Goal: Task Accomplishment & Management: Use online tool/utility

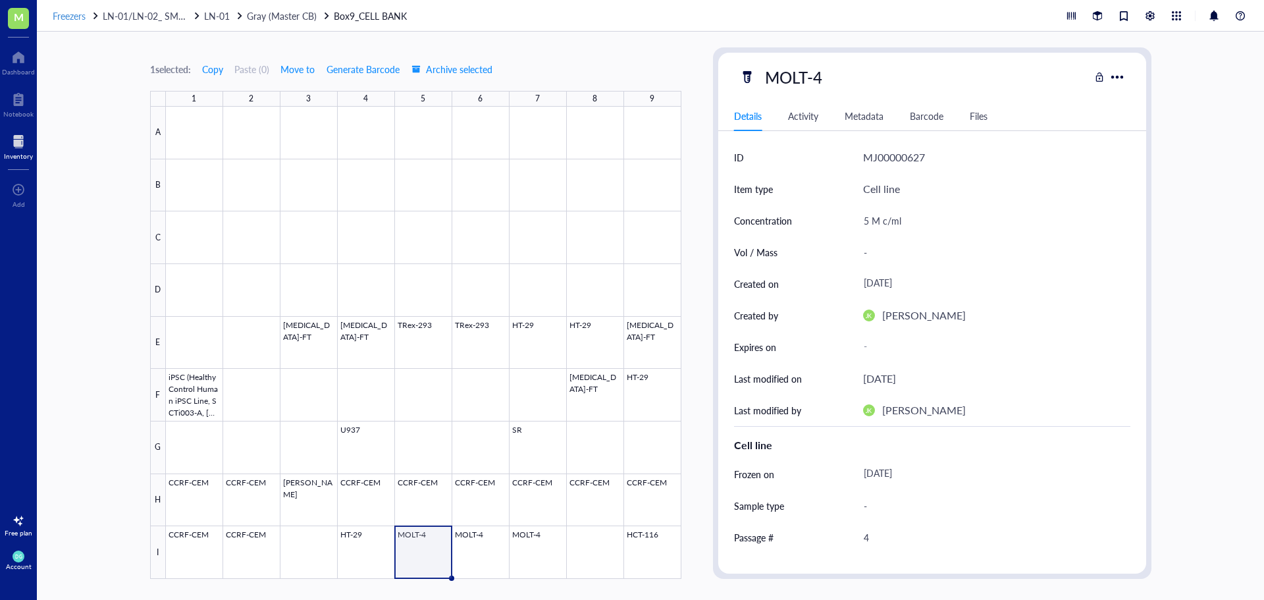
click at [59, 16] on span "Freezers" at bounding box center [69, 15] width 33 height 13
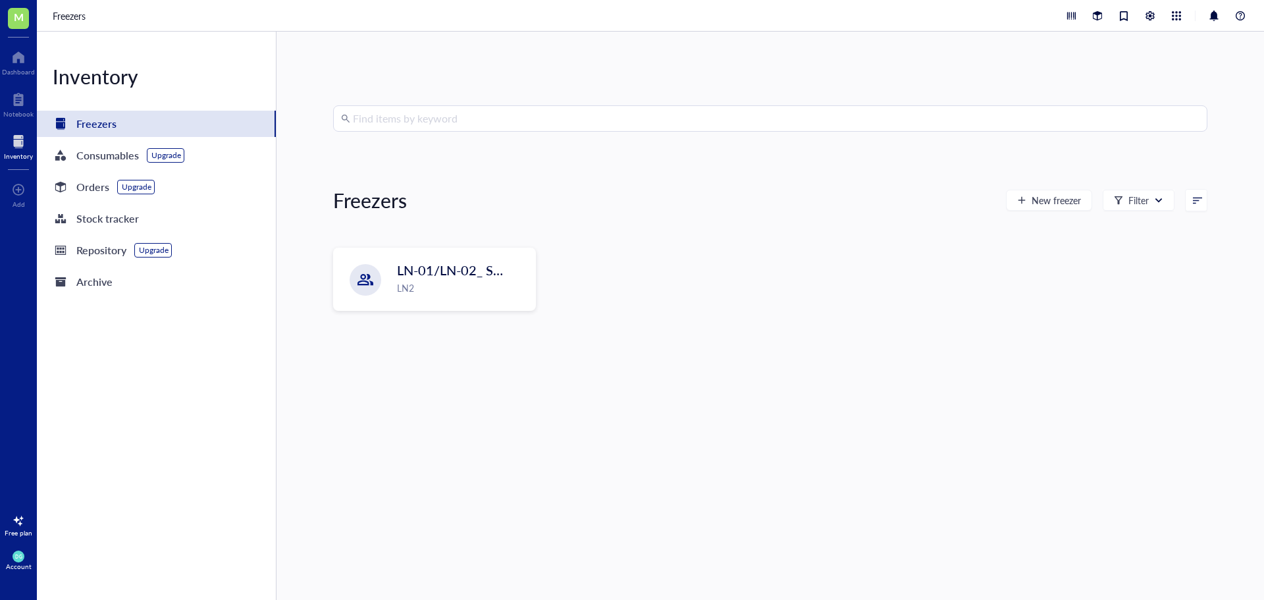
click at [374, 119] on input "search" at bounding box center [776, 118] width 847 height 25
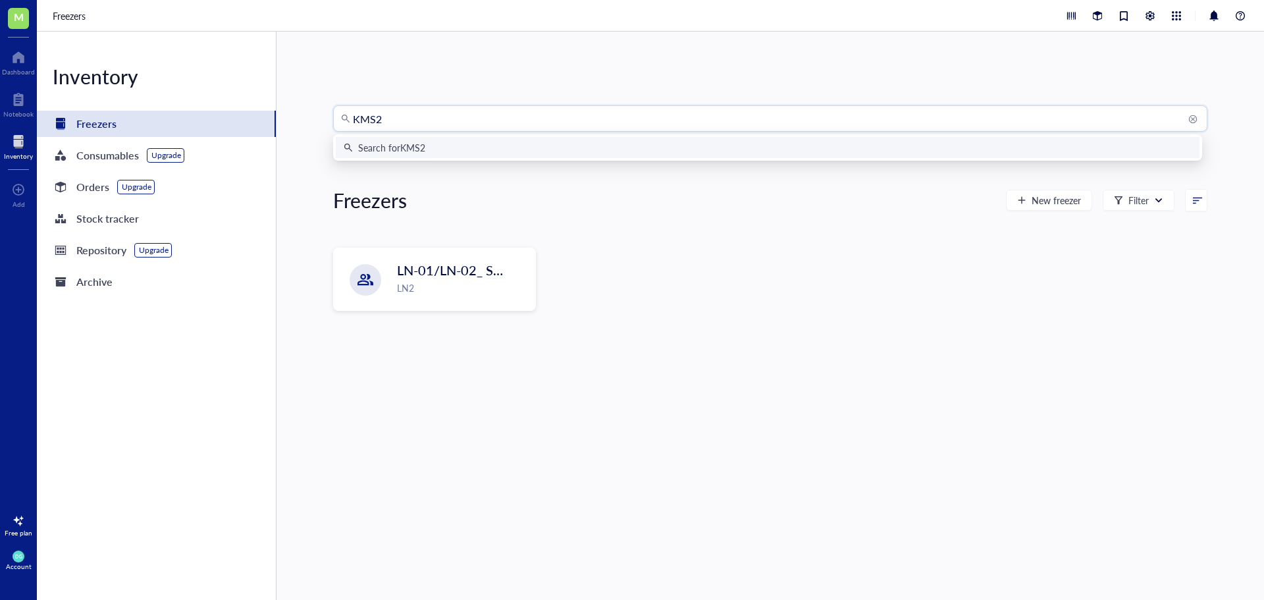
type input "KMS28"
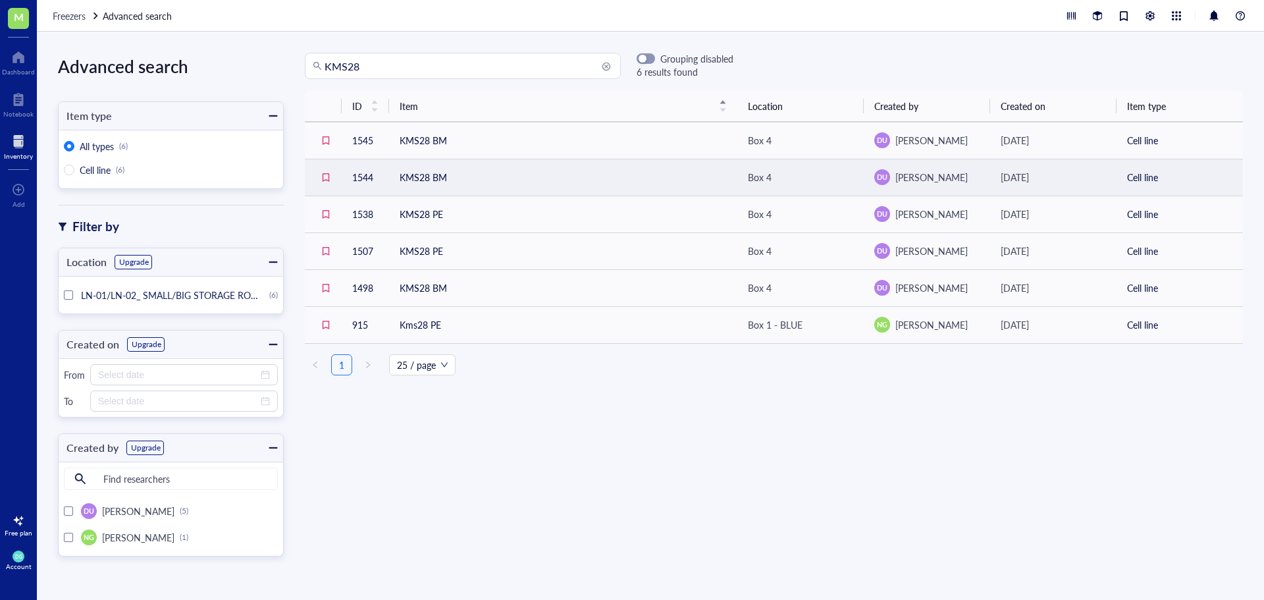
click at [436, 172] on td "KMS28 BM" at bounding box center [563, 177] width 348 height 37
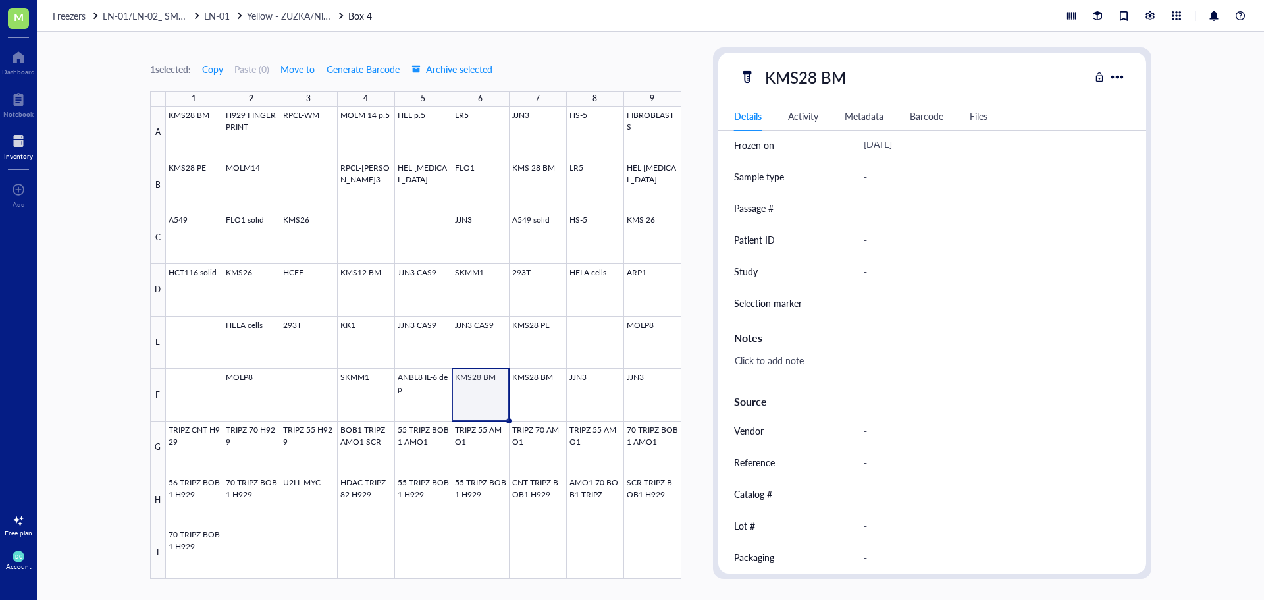
scroll to position [371, 0]
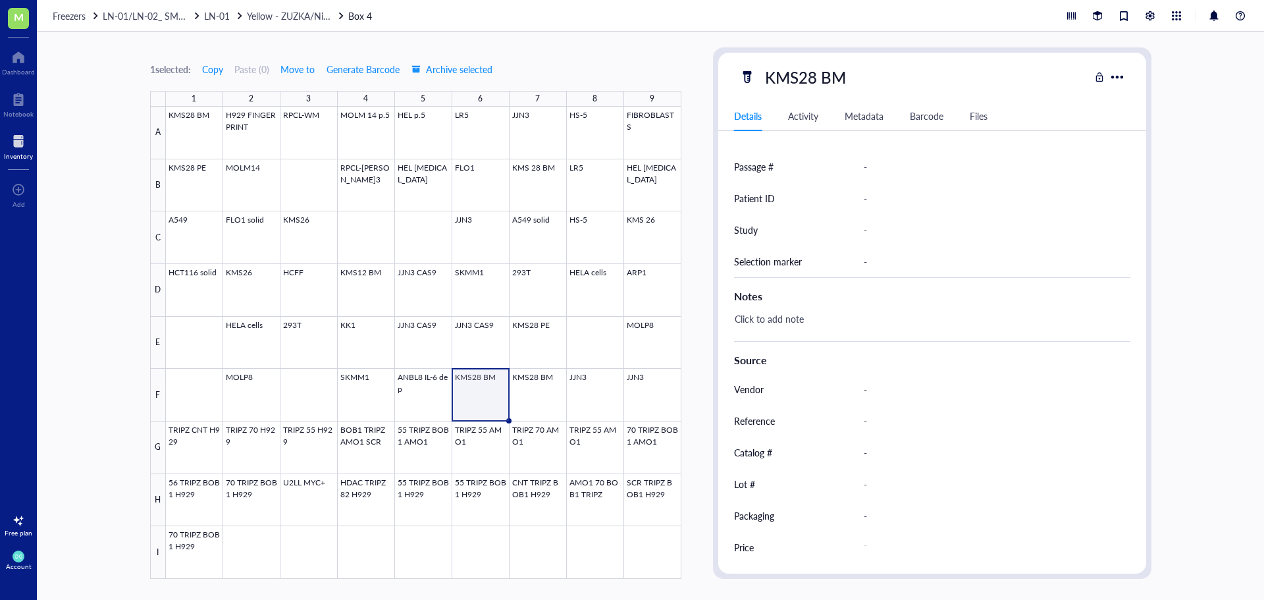
click at [671, 62] on div "1 selected: Copy Paste ( 0 ) Move to Generate Barcode Archive selected 1 2 3 4 …" at bounding box center [415, 312] width 531 height 531
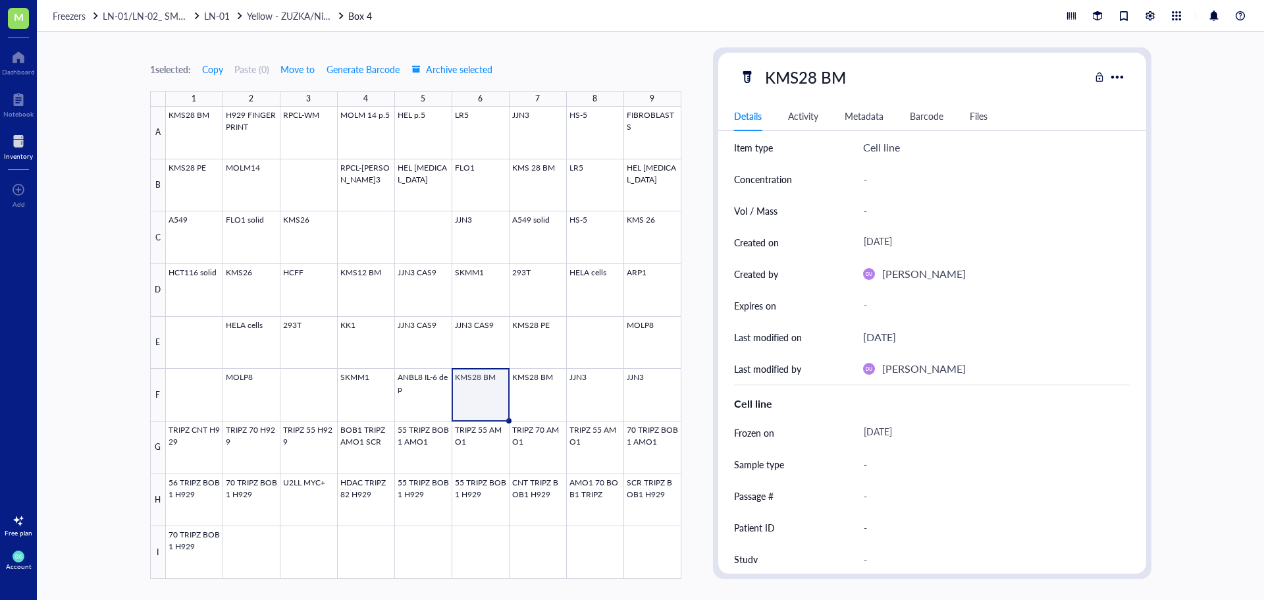
scroll to position [0, 0]
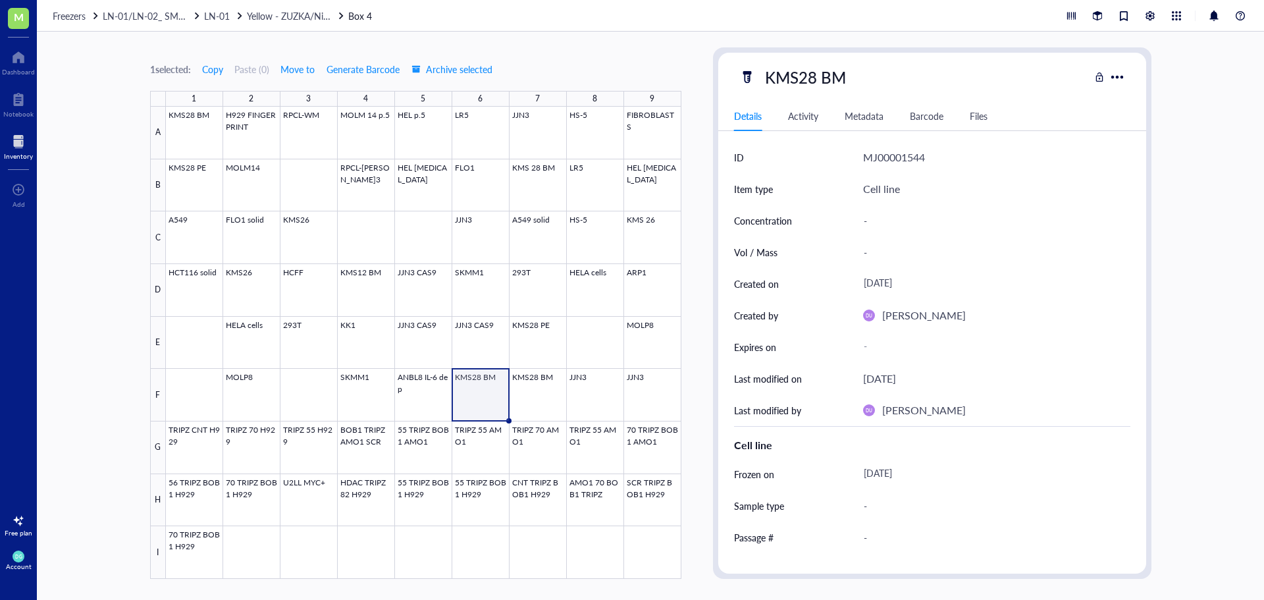
click at [15, 144] on div at bounding box center [18, 141] width 29 height 21
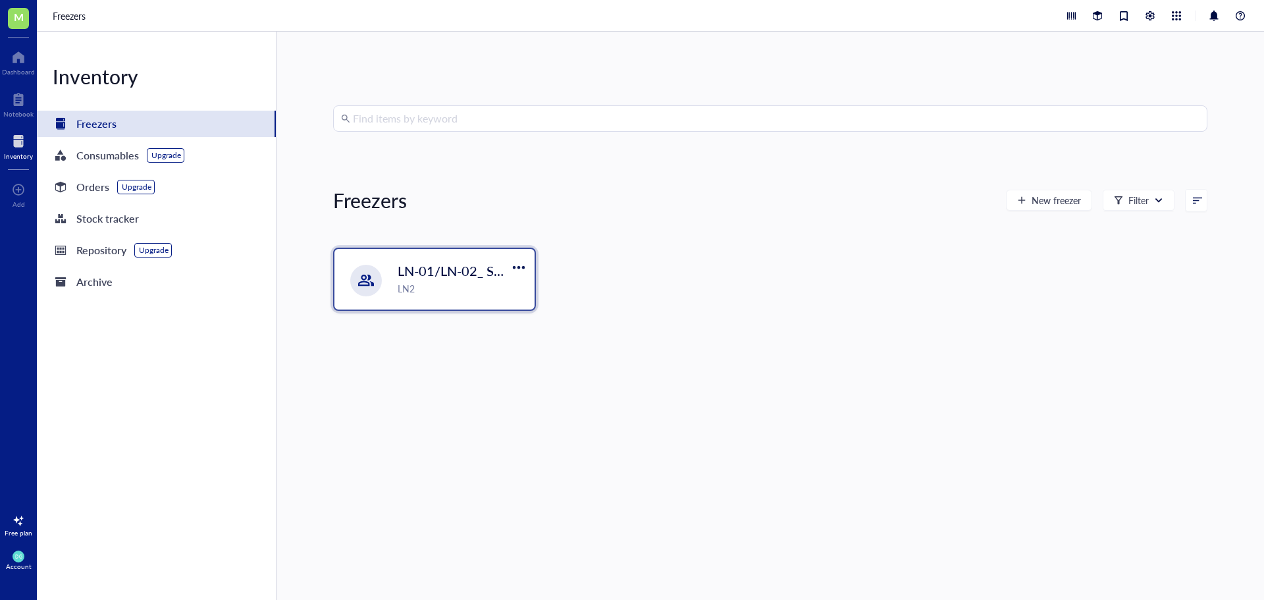
click at [434, 265] on span "LN-01/LN-02_ SMALL/BIG STORAGE ROOM" at bounding box center [532, 270] width 269 height 18
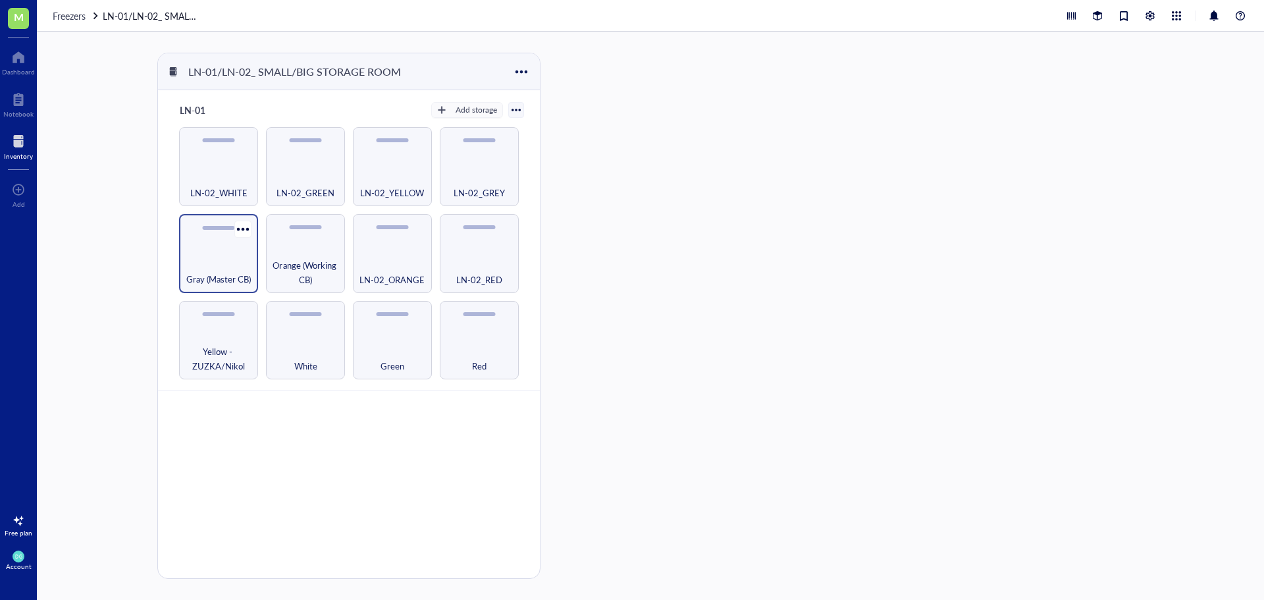
click at [212, 265] on div "Gray (Master CB)" at bounding box center [219, 271] width 66 height 29
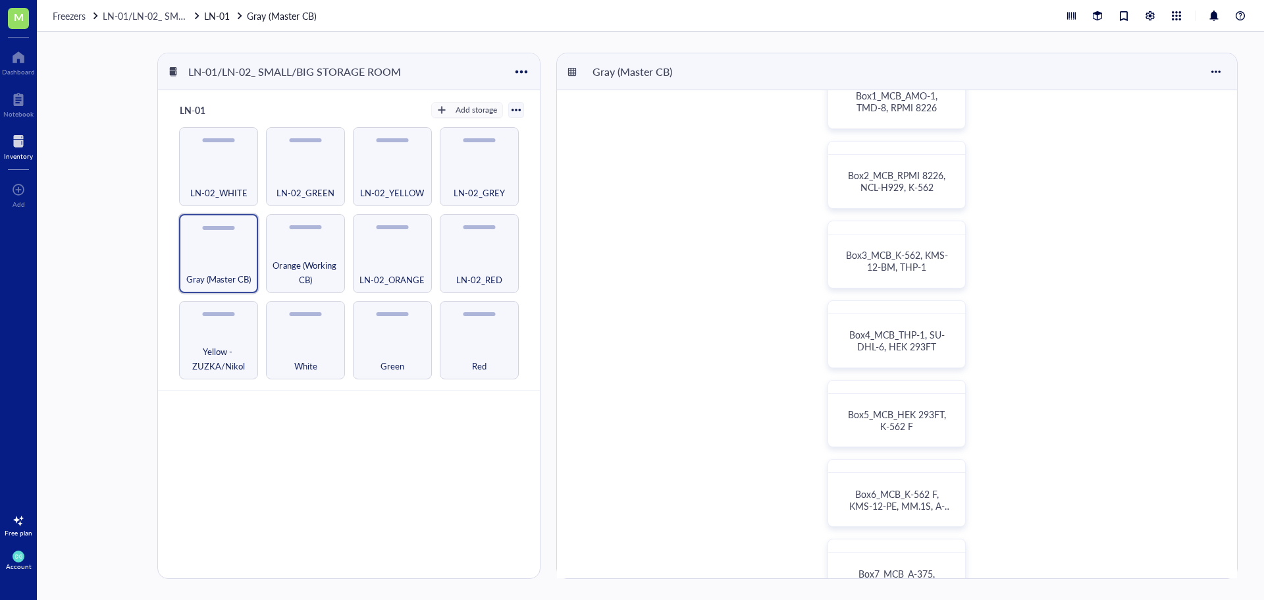
scroll to position [329, 0]
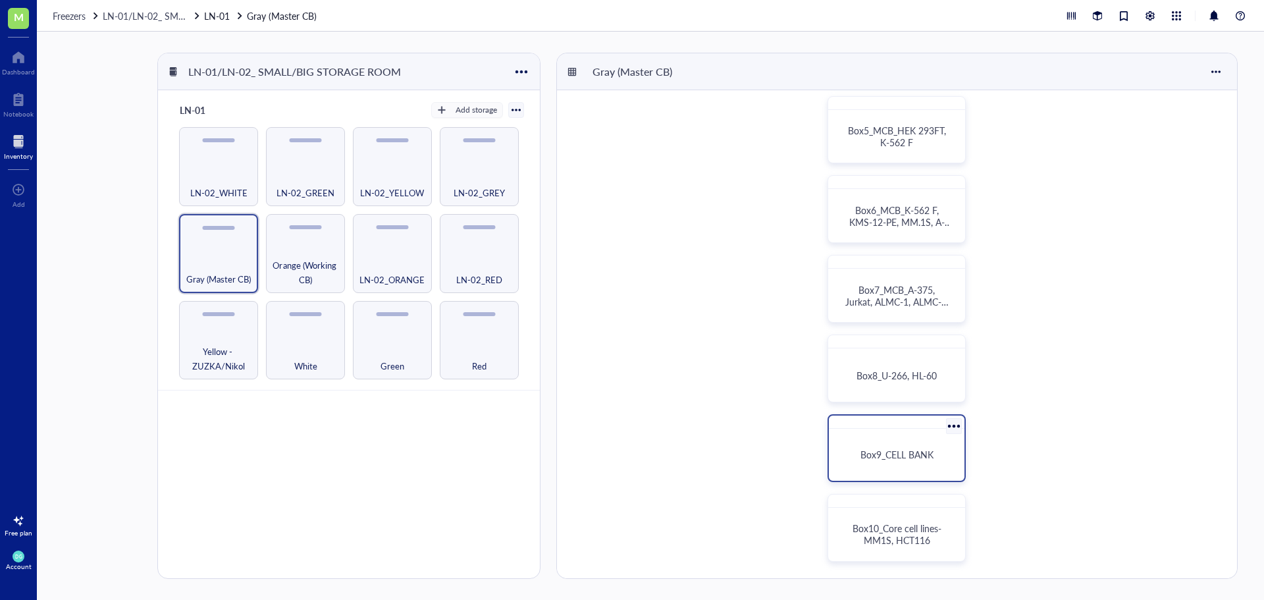
click at [905, 444] on div "Box9_CELL BANK" at bounding box center [896, 454] width 125 height 41
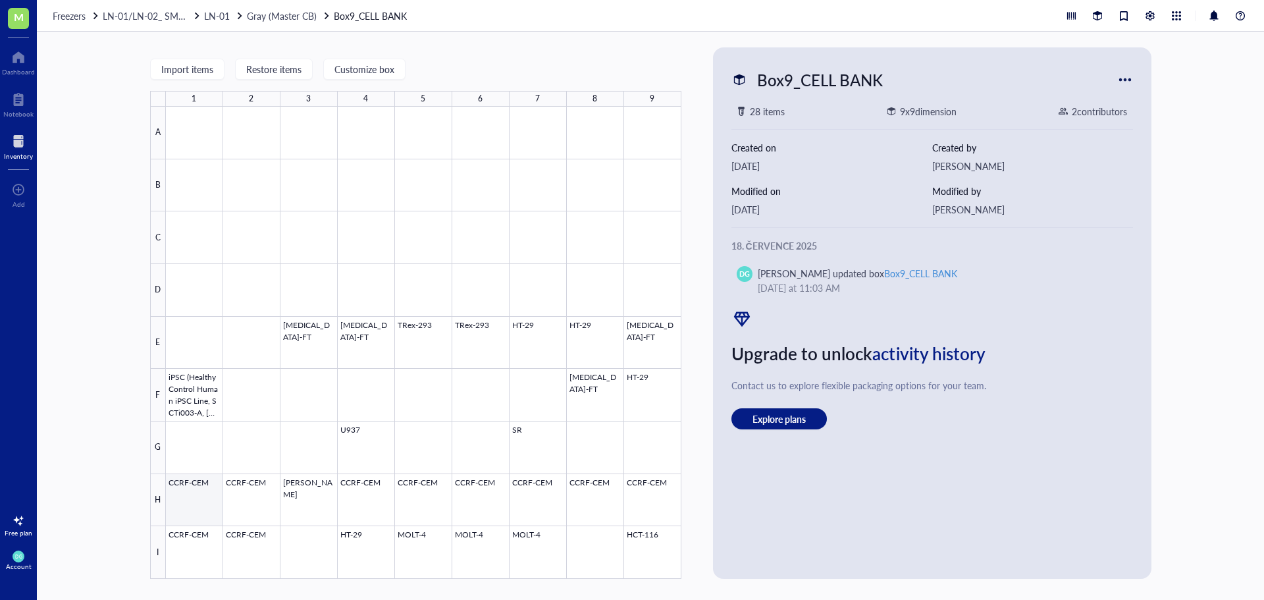
click at [183, 487] on div at bounding box center [424, 343] width 516 height 472
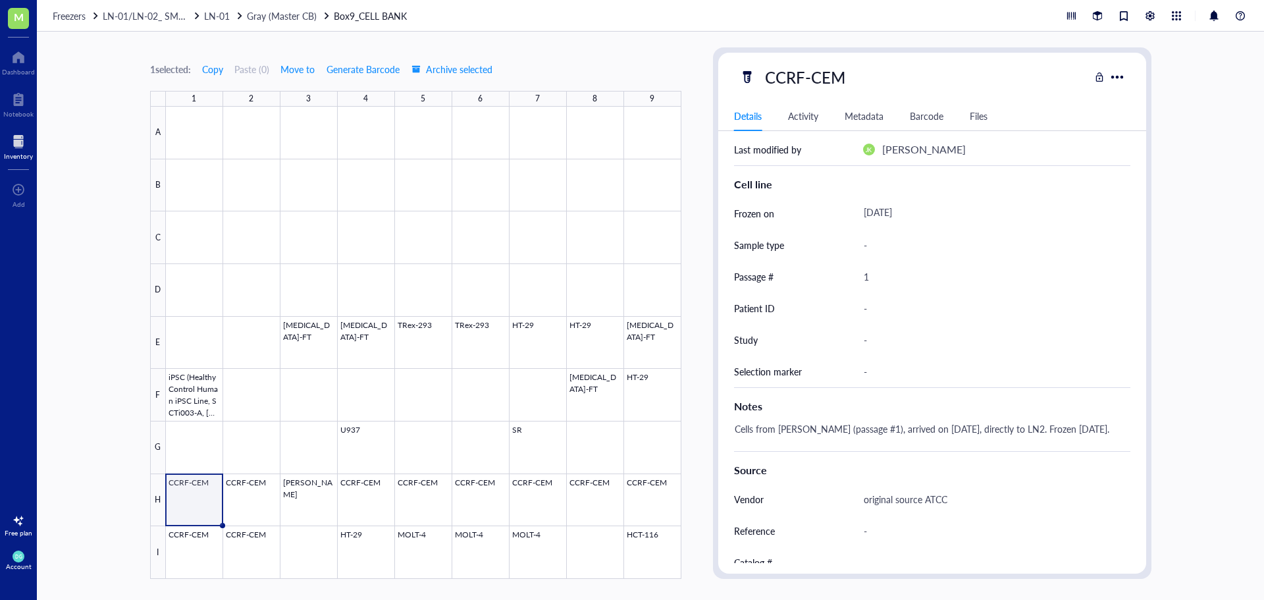
scroll to position [329, 0]
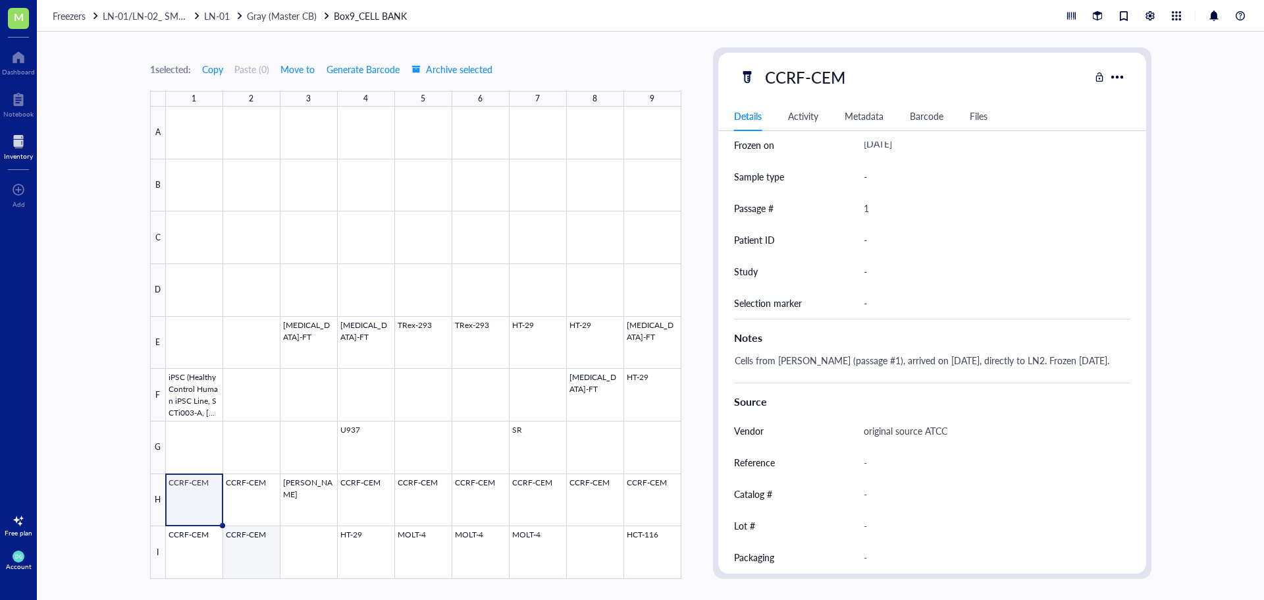
click at [233, 548] on div at bounding box center [424, 343] width 516 height 472
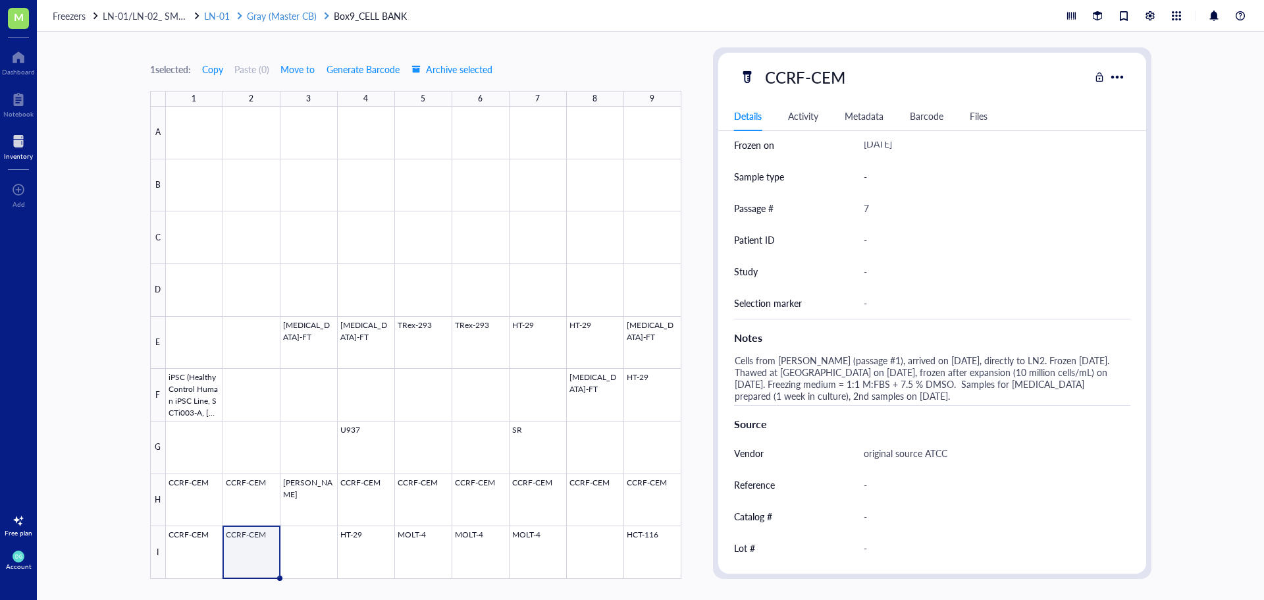
click at [274, 14] on span "Gray (Master CB)" at bounding box center [282, 15] width 70 height 13
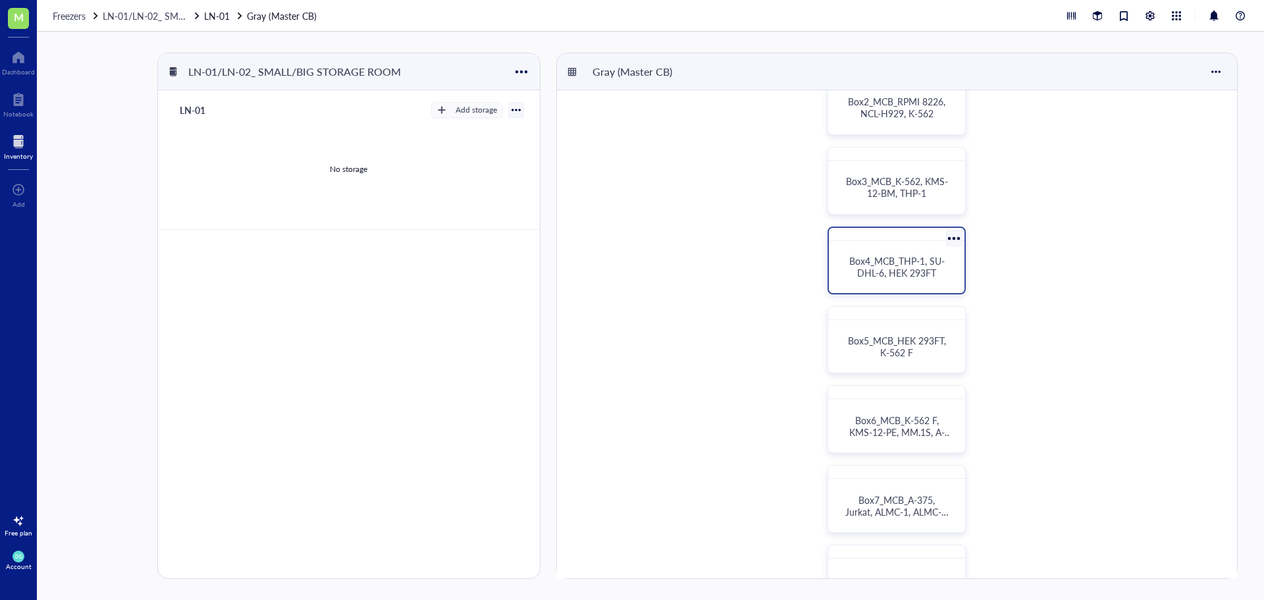
scroll to position [329, 0]
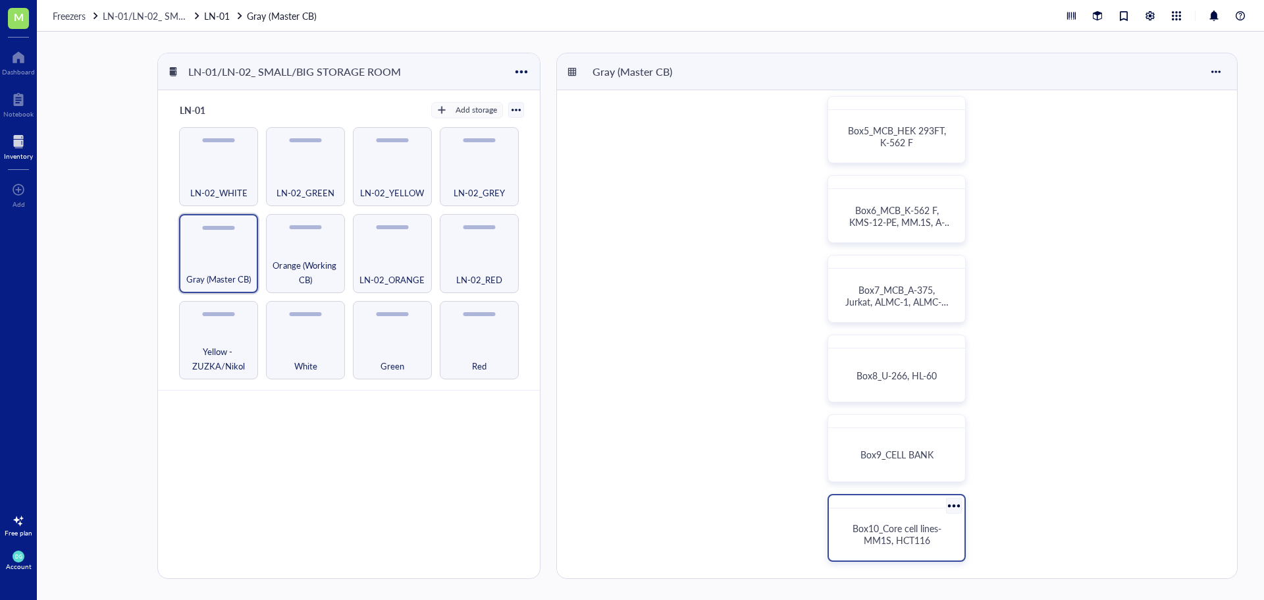
click at [900, 526] on span "Box10_Core cell lines- MM1S, HCT116" at bounding box center [899, 533] width 92 height 25
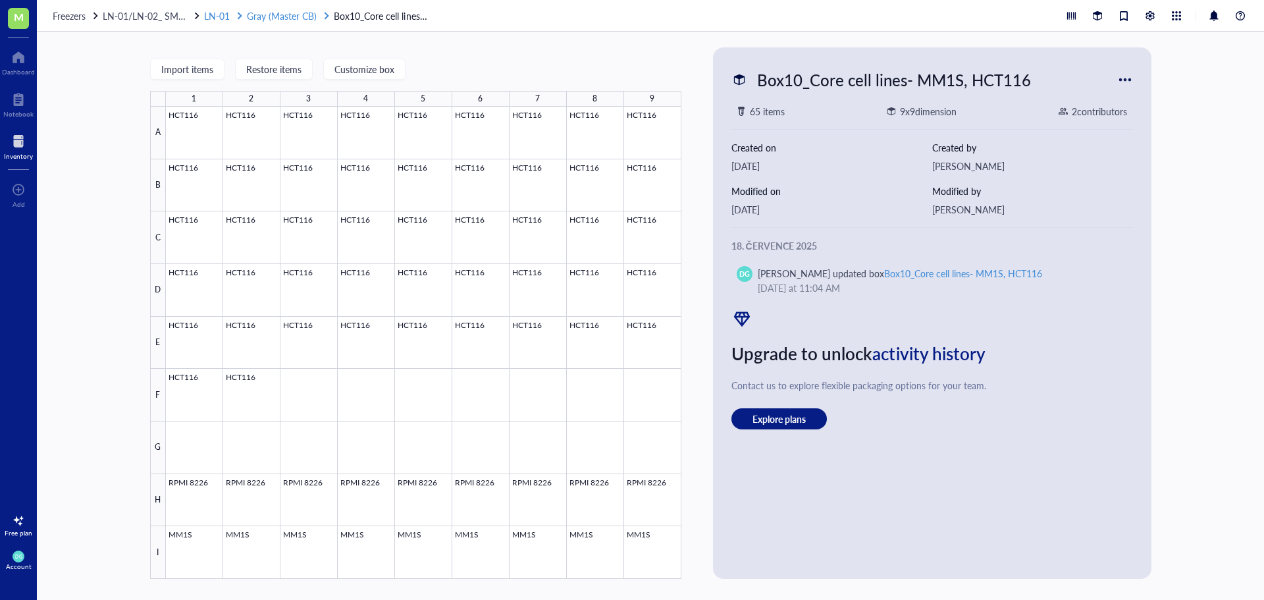
click at [250, 14] on span "Gray (Master CB)" at bounding box center [282, 15] width 70 height 13
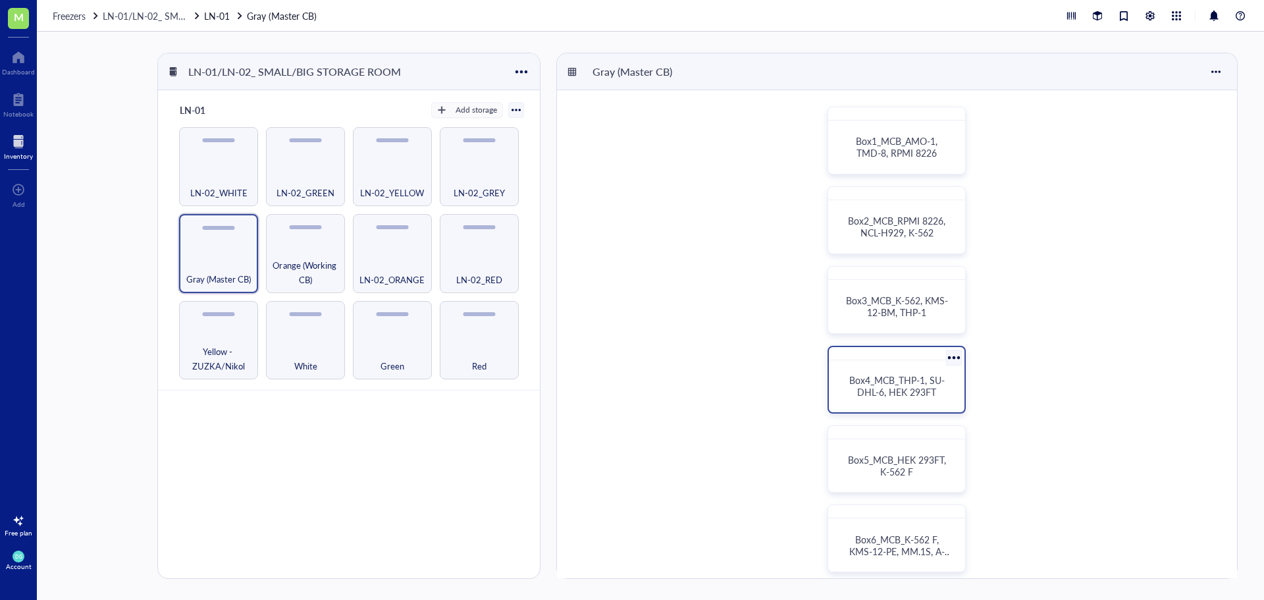
scroll to position [329, 0]
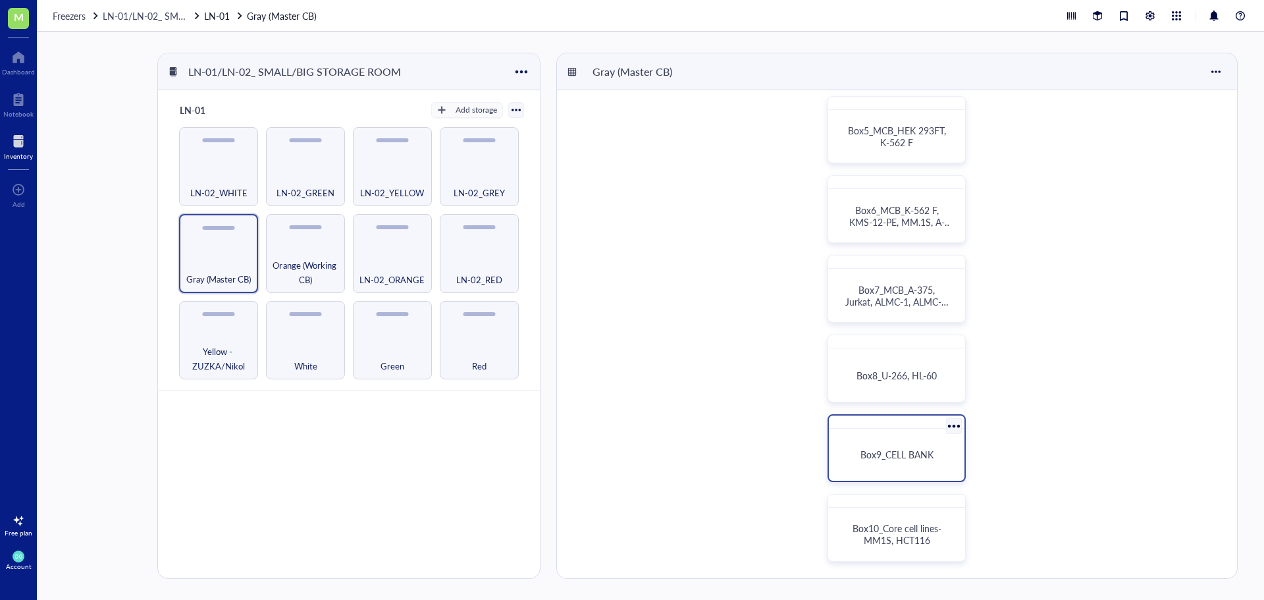
click at [887, 452] on span "Box9_CELL BANK" at bounding box center [897, 454] width 73 height 13
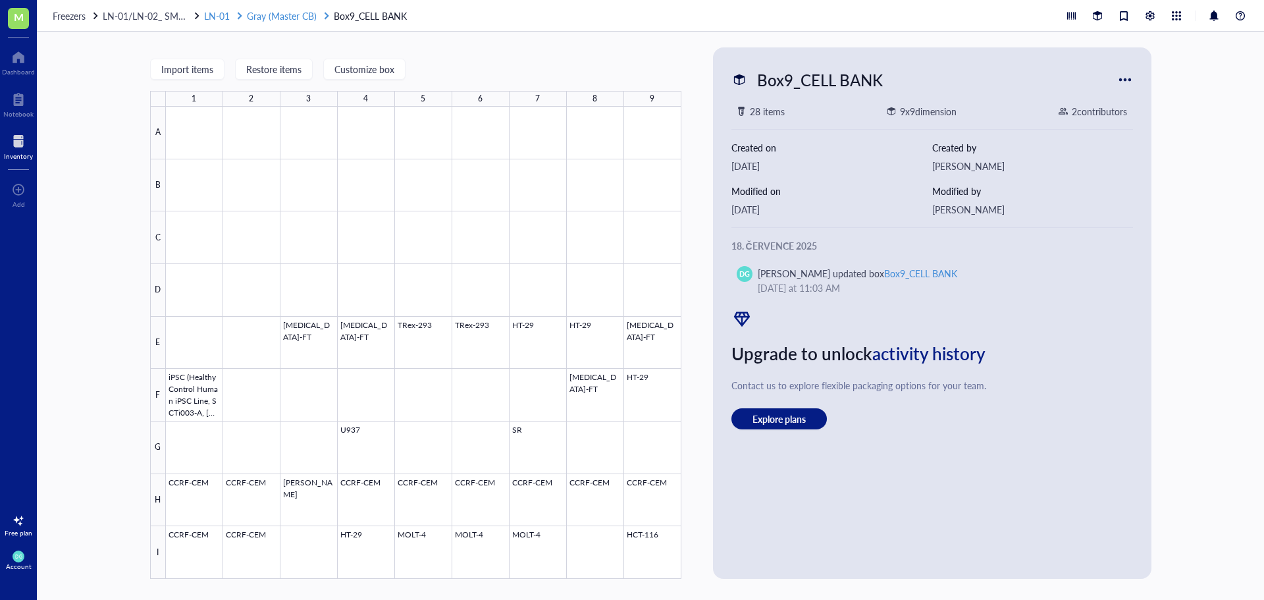
click at [265, 16] on span "Gray (Master CB)" at bounding box center [282, 15] width 70 height 13
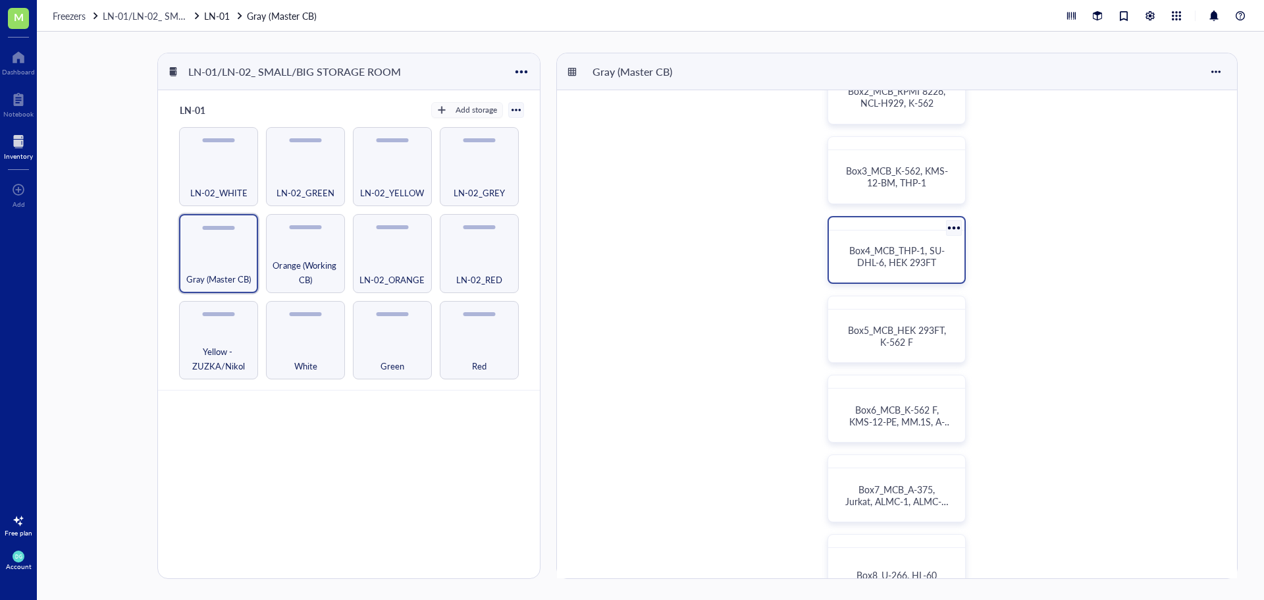
scroll to position [329, 0]
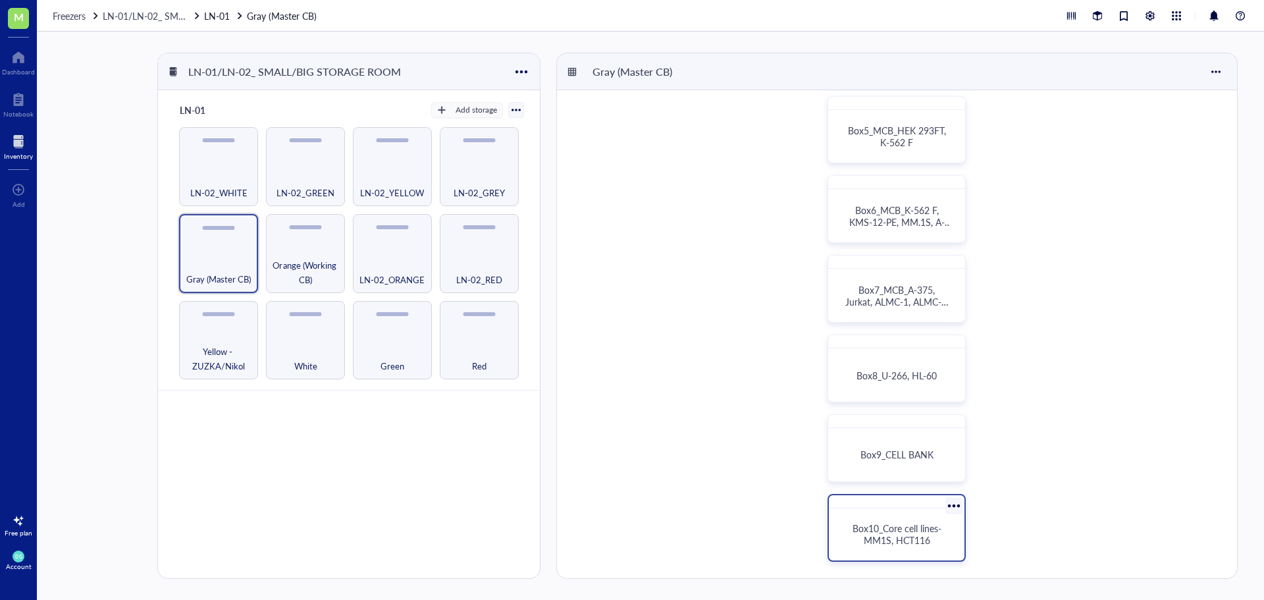
click at [910, 527] on span "Box10_Core cell lines- MM1S, HCT116" at bounding box center [899, 533] width 92 height 25
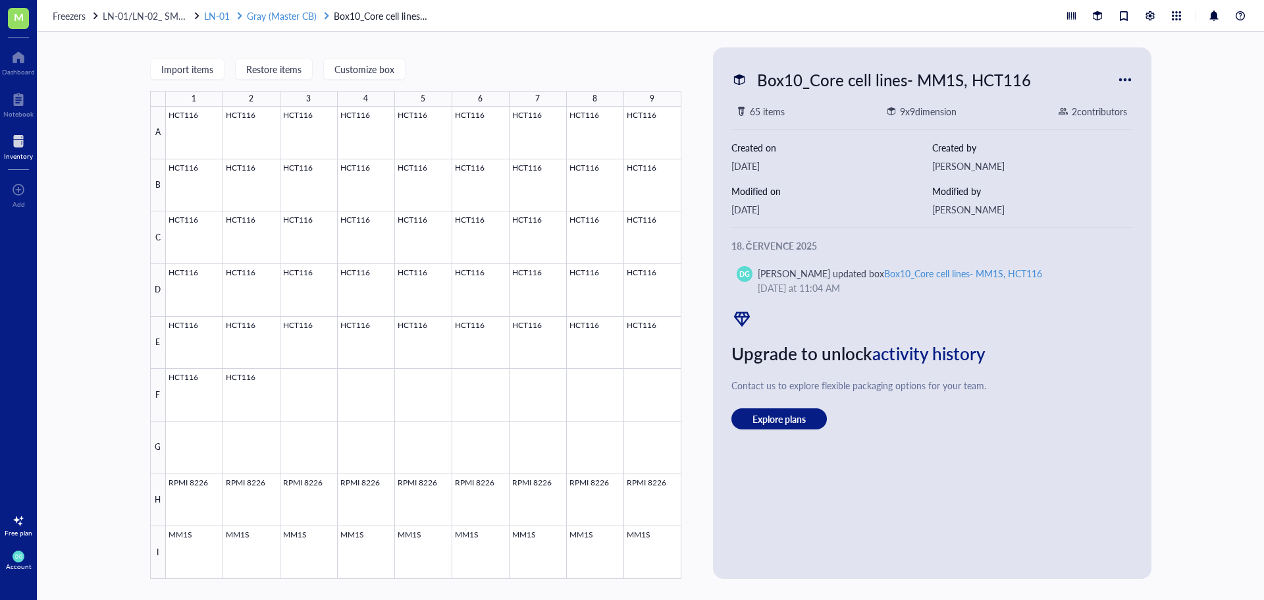
click at [288, 17] on span "Gray (Master CB)" at bounding box center [282, 15] width 70 height 13
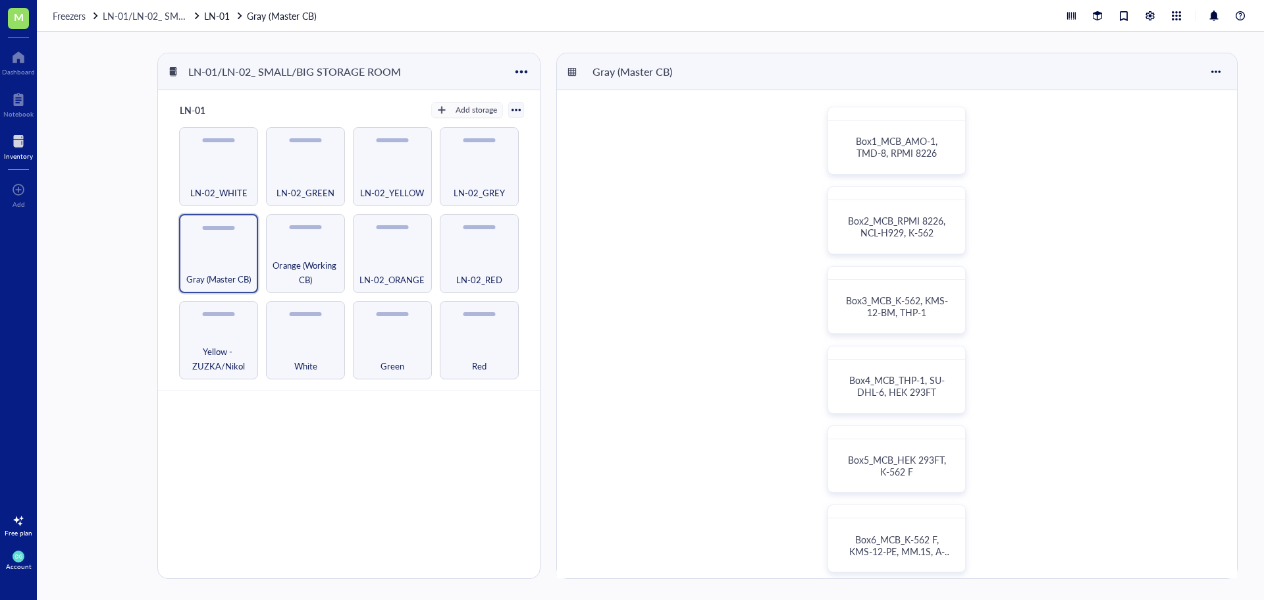
scroll to position [329, 0]
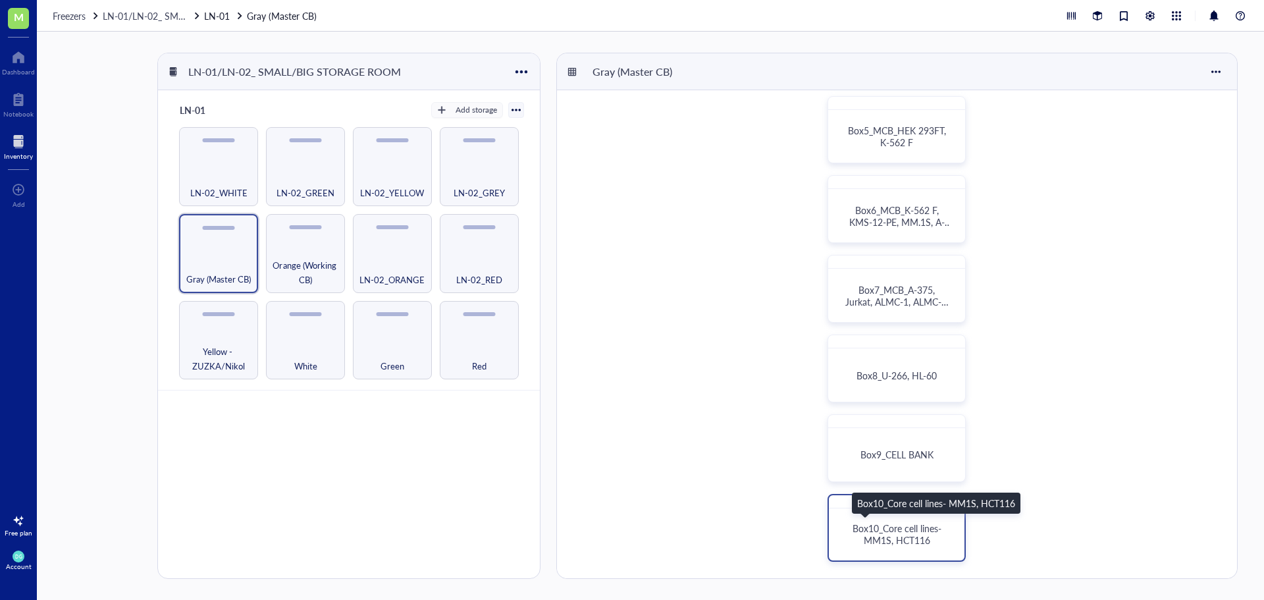
click at [900, 532] on span "Box10_Core cell lines- MM1S, HCT116" at bounding box center [899, 533] width 92 height 25
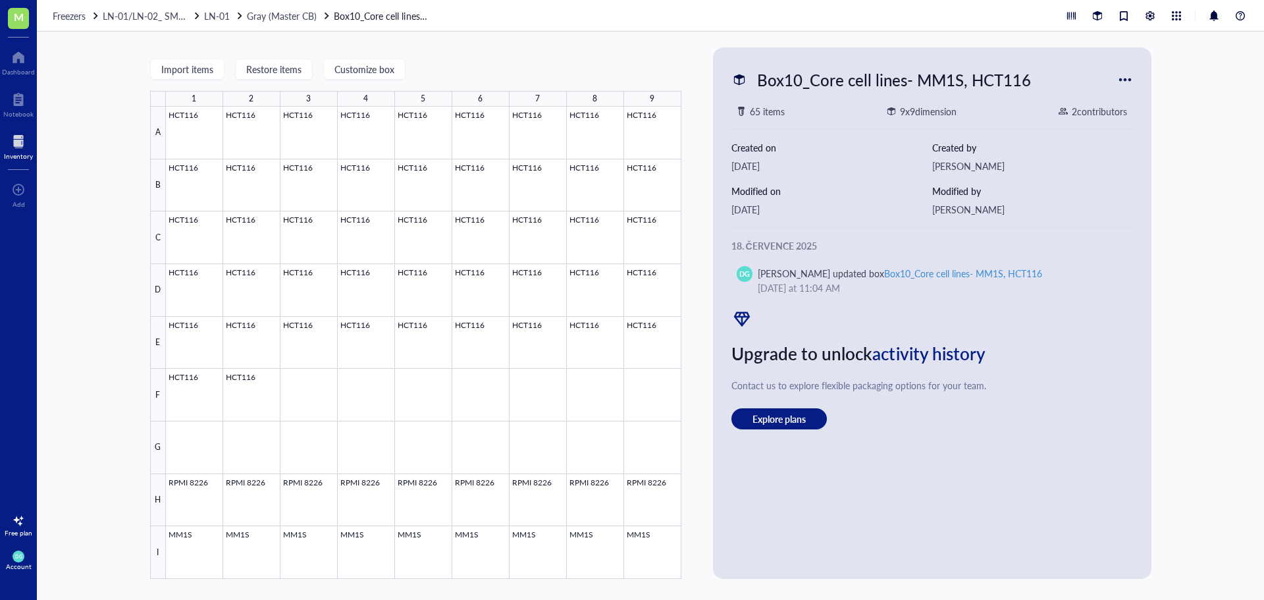
click at [564, 3] on div "Freezers LN-01/LN-02_ SMALL/BIG STORAGE ROOM LN-01 Gray (Master CB) Box10_Core …" at bounding box center [650, 16] width 1227 height 32
click at [185, 497] on div at bounding box center [424, 343] width 516 height 472
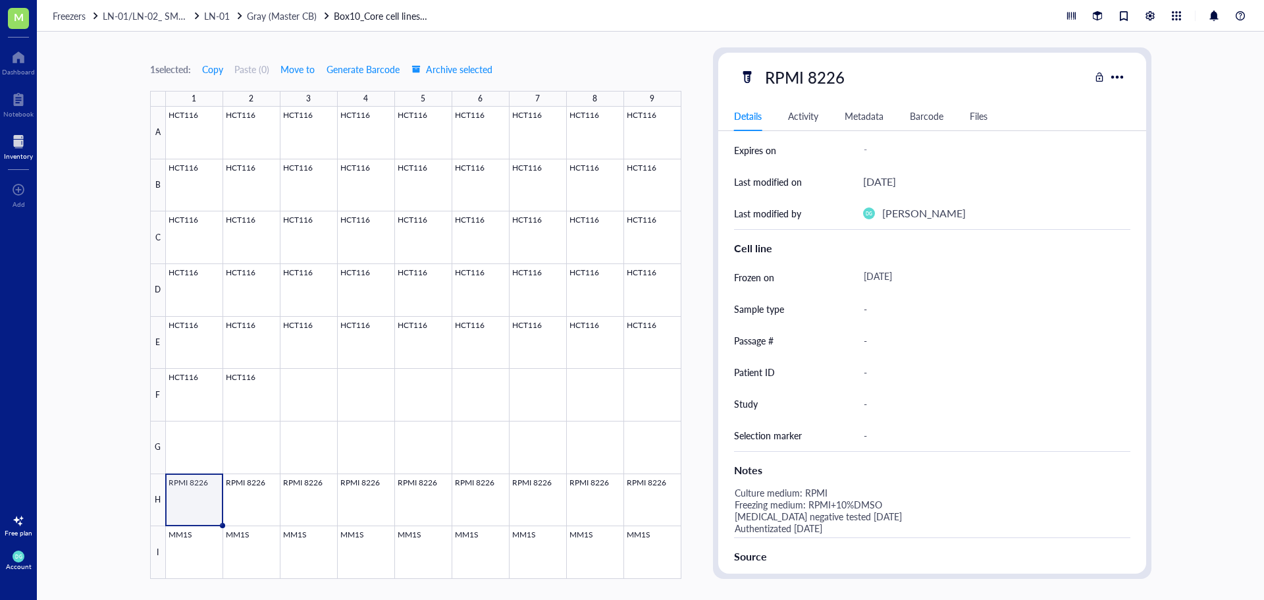
scroll to position [196, 0]
click at [232, 510] on div at bounding box center [424, 343] width 516 height 472
click at [610, 518] on div at bounding box center [424, 343] width 516 height 472
click at [636, 520] on div at bounding box center [424, 343] width 516 height 472
click at [434, 491] on div at bounding box center [424, 343] width 516 height 472
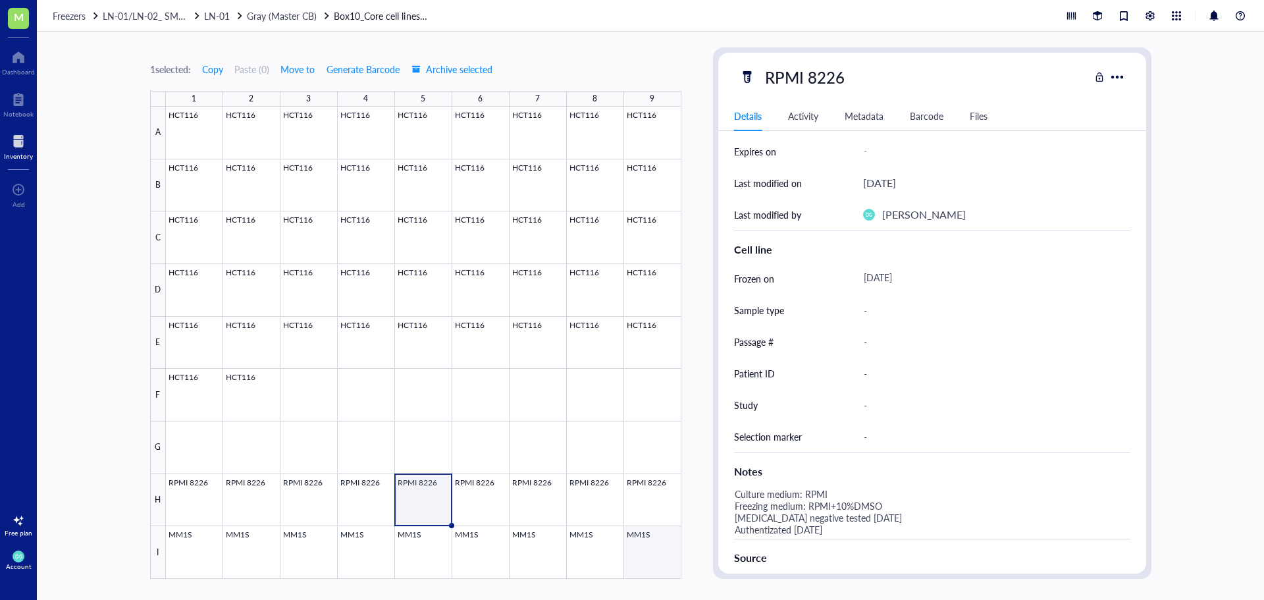
click at [643, 551] on div at bounding box center [424, 343] width 516 height 472
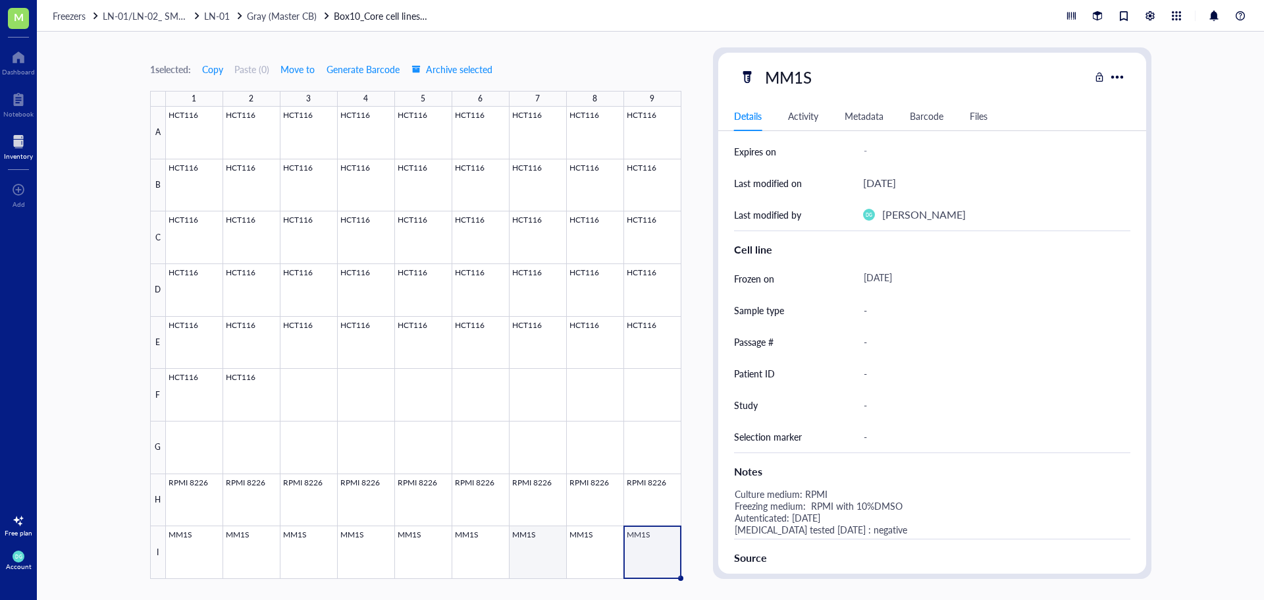
click at [536, 547] on div at bounding box center [424, 343] width 516 height 472
click at [373, 551] on div at bounding box center [424, 343] width 516 height 472
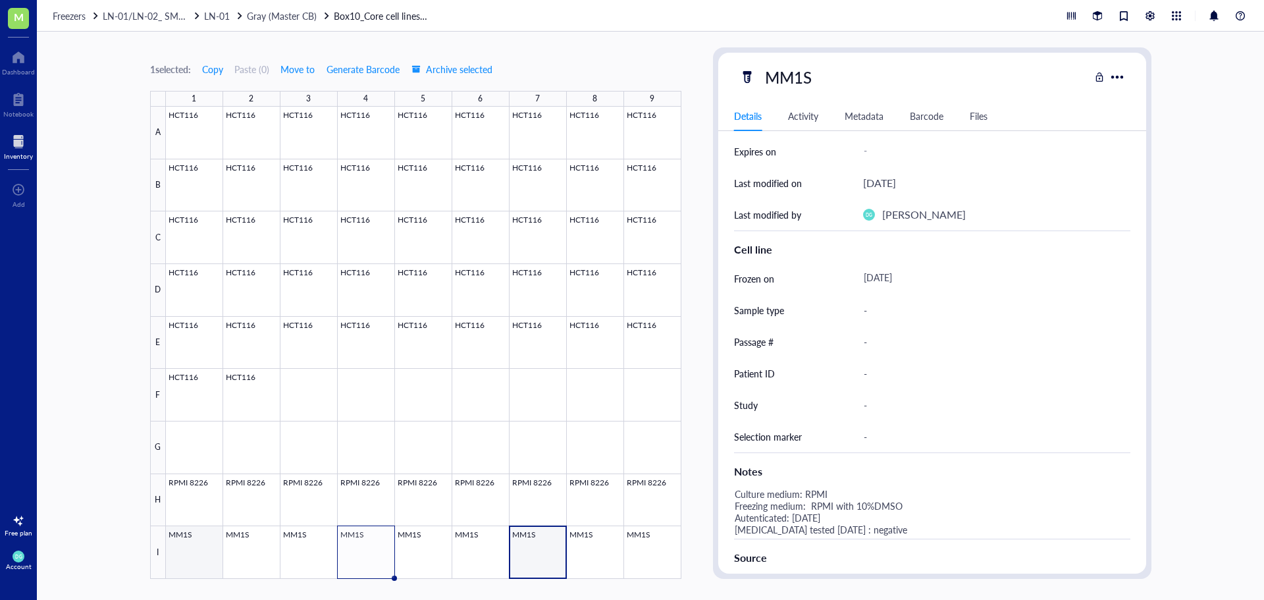
click at [184, 549] on div at bounding box center [424, 343] width 516 height 472
click at [539, 554] on div at bounding box center [424, 343] width 516 height 472
click at [294, 566] on div at bounding box center [424, 343] width 516 height 472
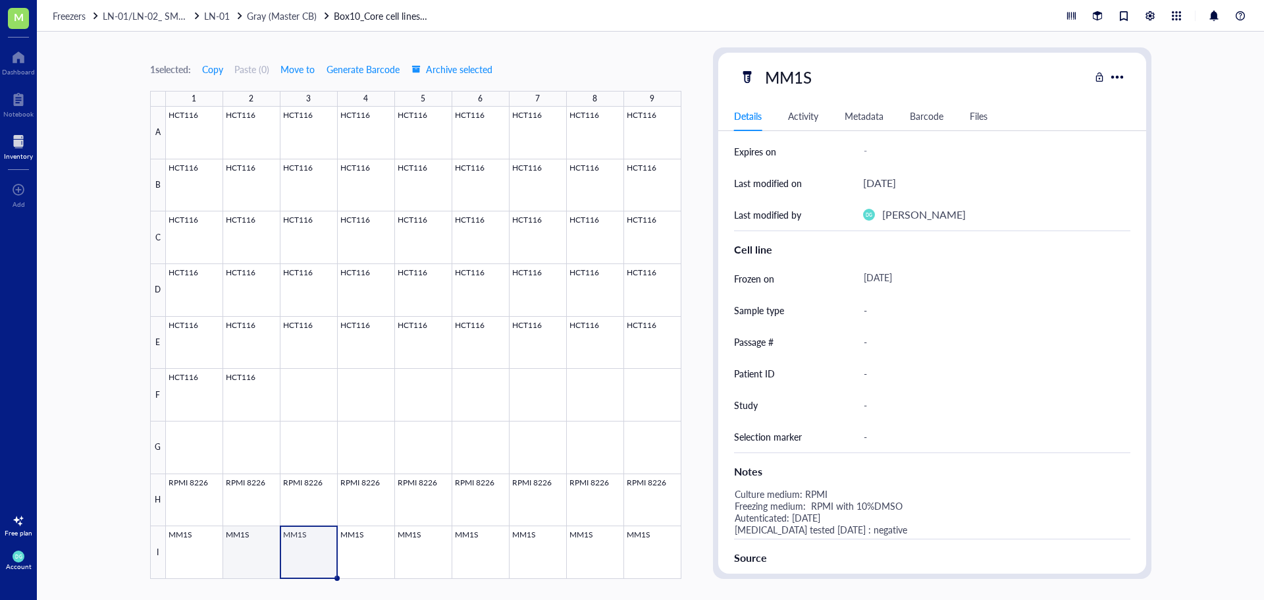
click at [266, 552] on div at bounding box center [424, 343] width 516 height 472
click at [197, 550] on div at bounding box center [424, 343] width 516 height 472
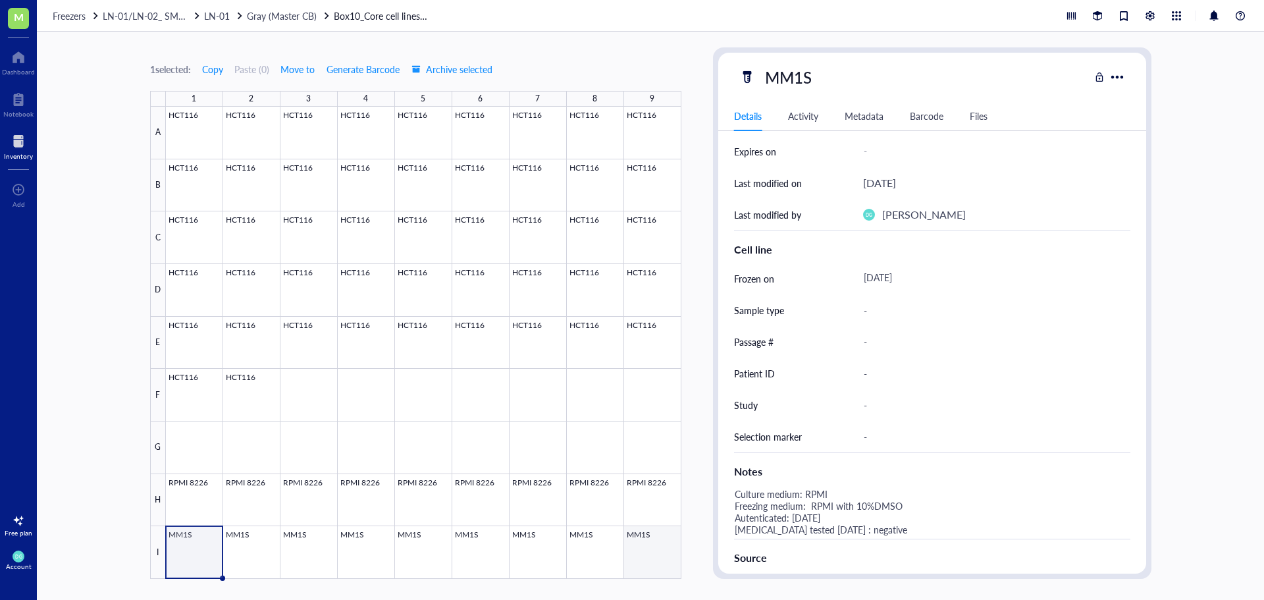
click at [651, 564] on div at bounding box center [424, 343] width 516 height 472
click at [672, 66] on div "1 selected: Copy Paste ( 0 ) Move to Generate Barcode Archive selected" at bounding box center [415, 69] width 531 height 12
click at [282, 18] on span "Gray (Master CB)" at bounding box center [282, 15] width 70 height 13
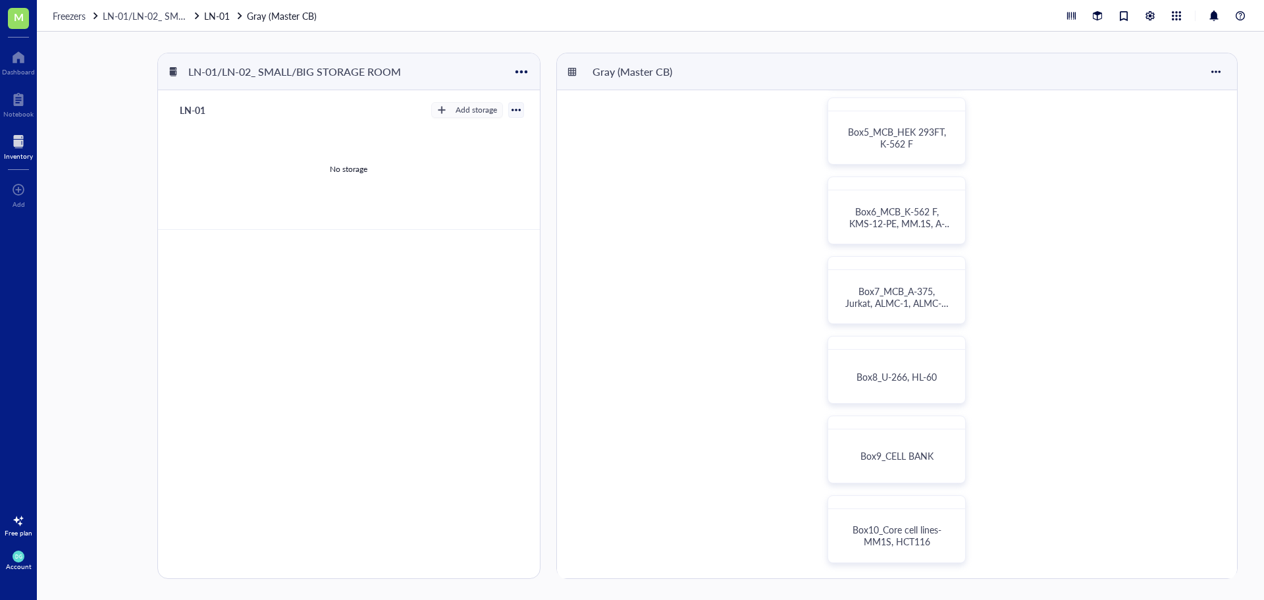
scroll to position [329, 0]
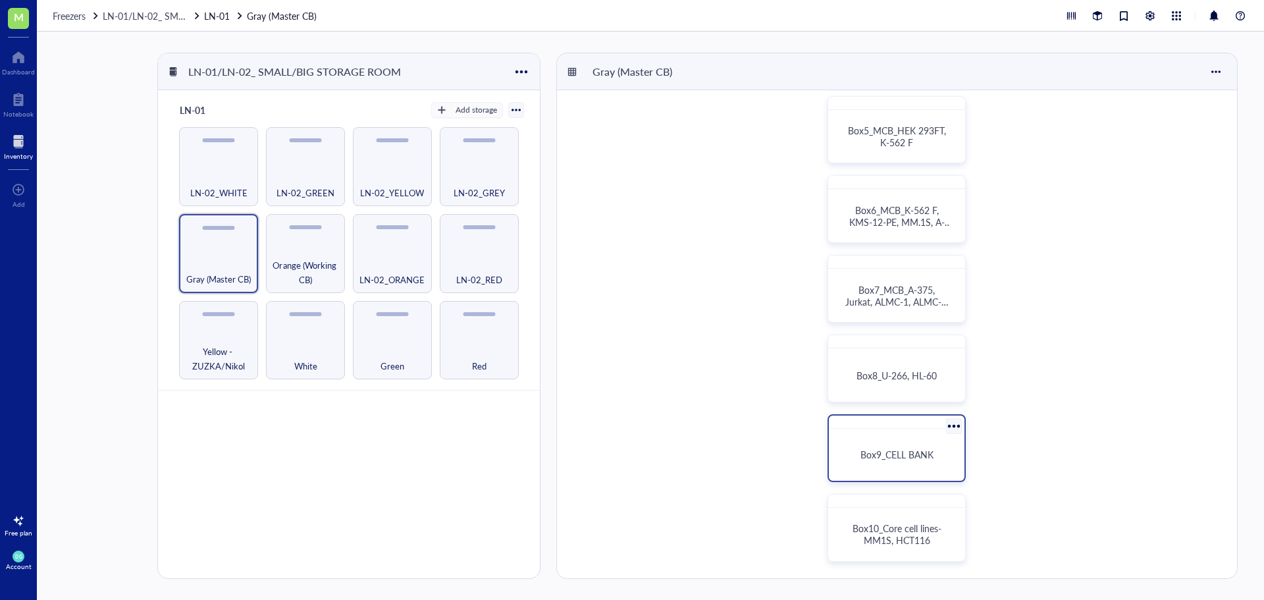
click at [907, 459] on span "Box9_CELL BANK" at bounding box center [897, 454] width 73 height 13
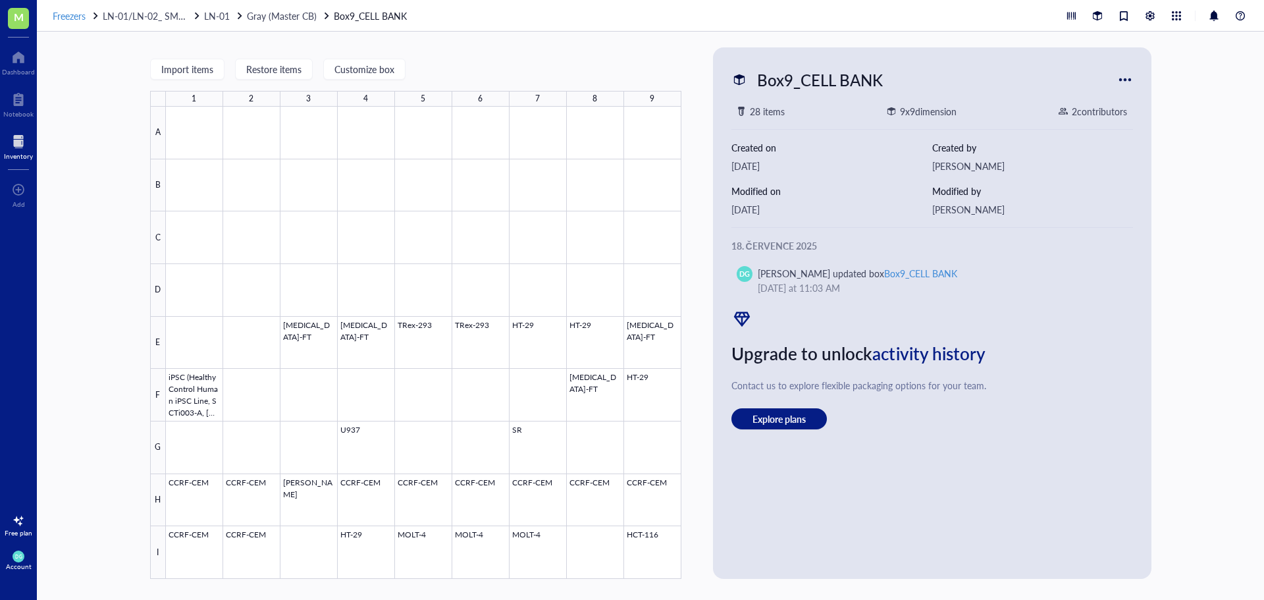
click at [65, 16] on span "Freezers" at bounding box center [69, 15] width 33 height 13
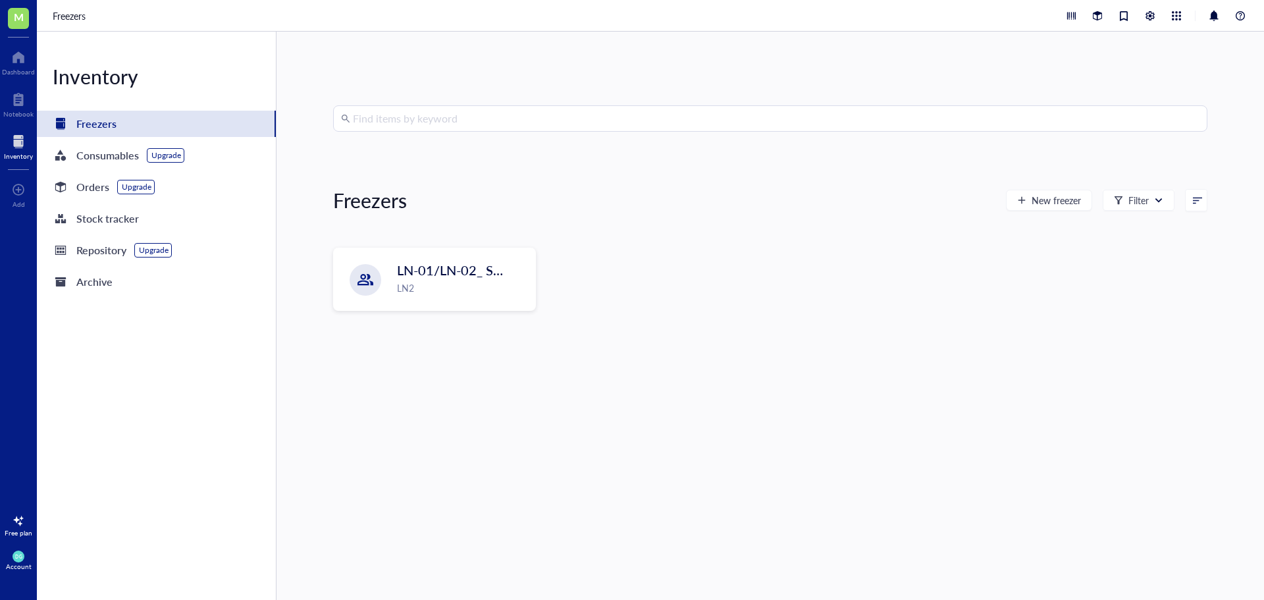
click at [375, 124] on input "search" at bounding box center [776, 118] width 847 height 25
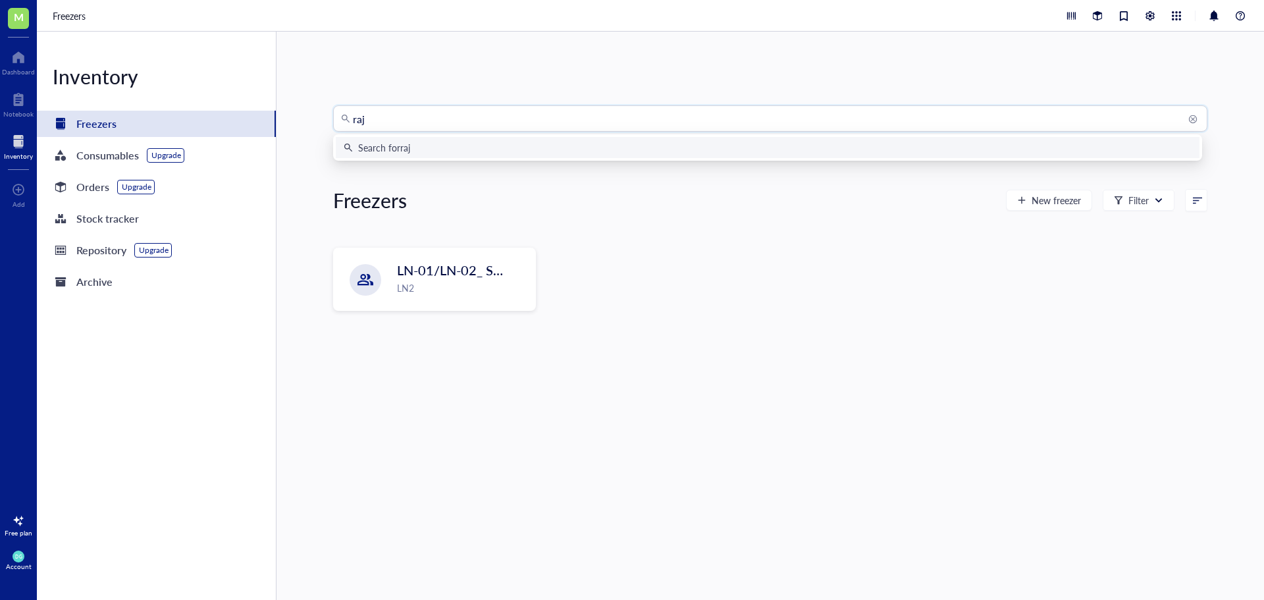
type input "raji"
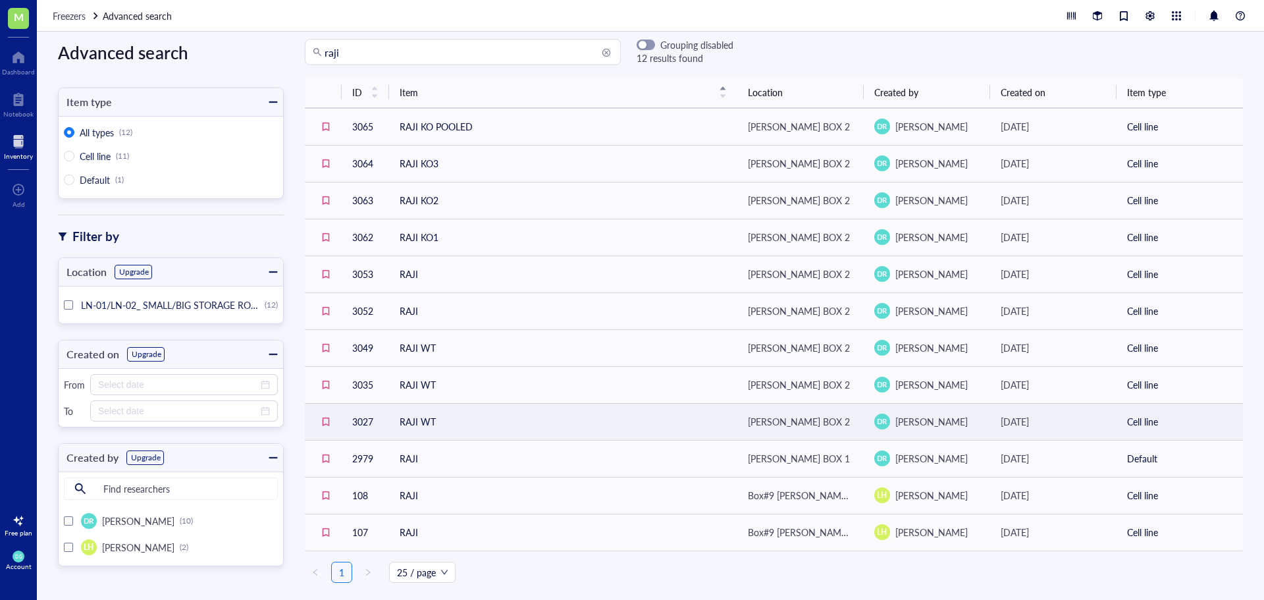
scroll to position [17, 0]
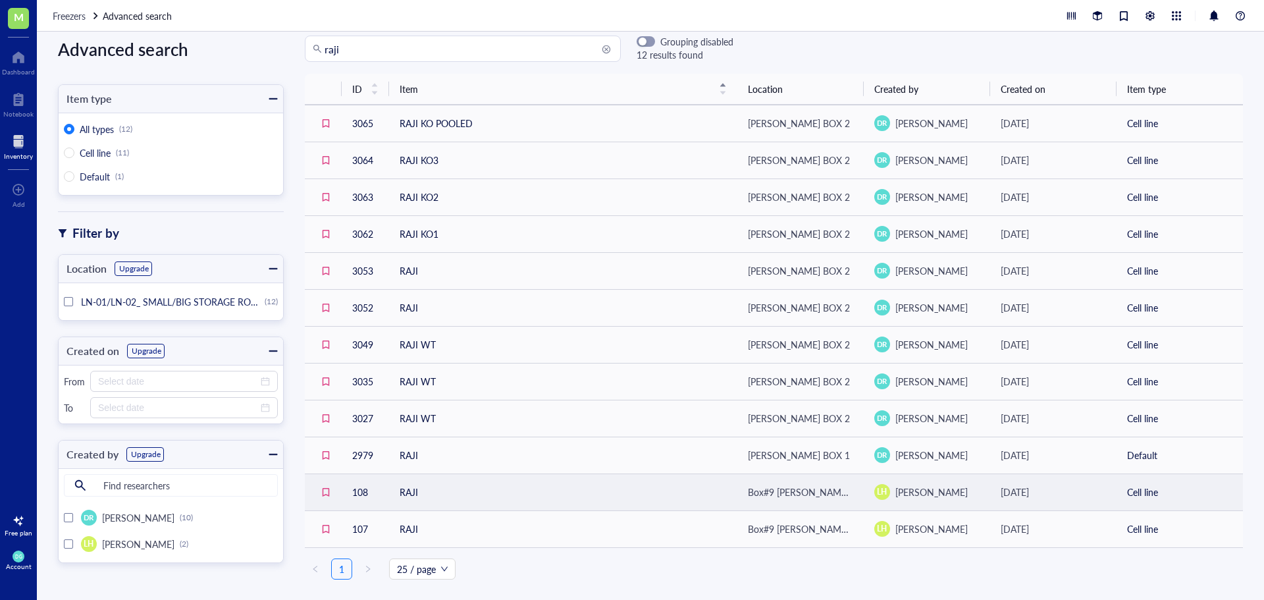
click at [548, 484] on td "RAJI" at bounding box center [563, 491] width 348 height 37
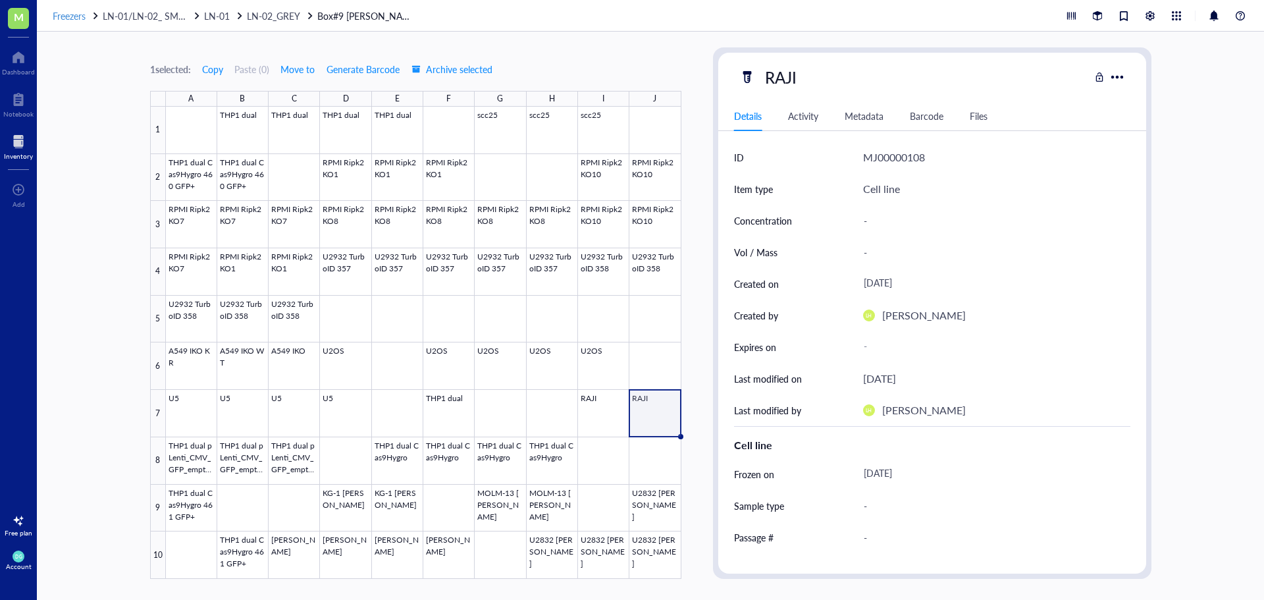
click at [71, 17] on span "Freezers" at bounding box center [69, 15] width 33 height 13
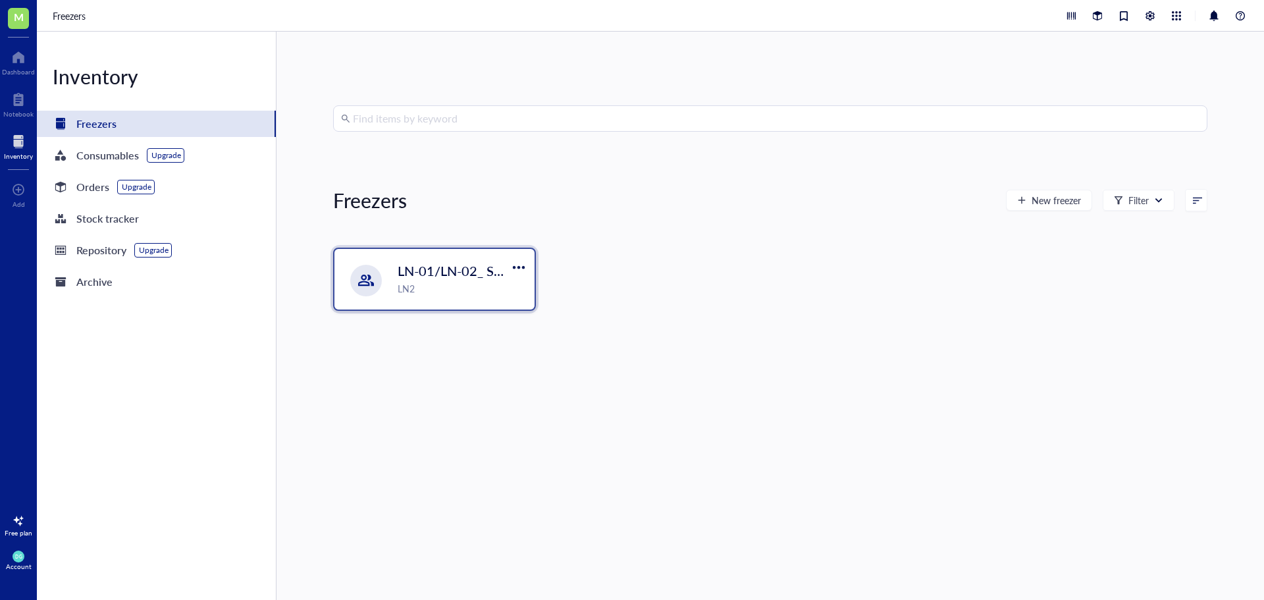
click at [448, 305] on div "LN-01/LN-02_ SMALL/BIG STORAGE ROOM LN2" at bounding box center [434, 279] width 200 height 61
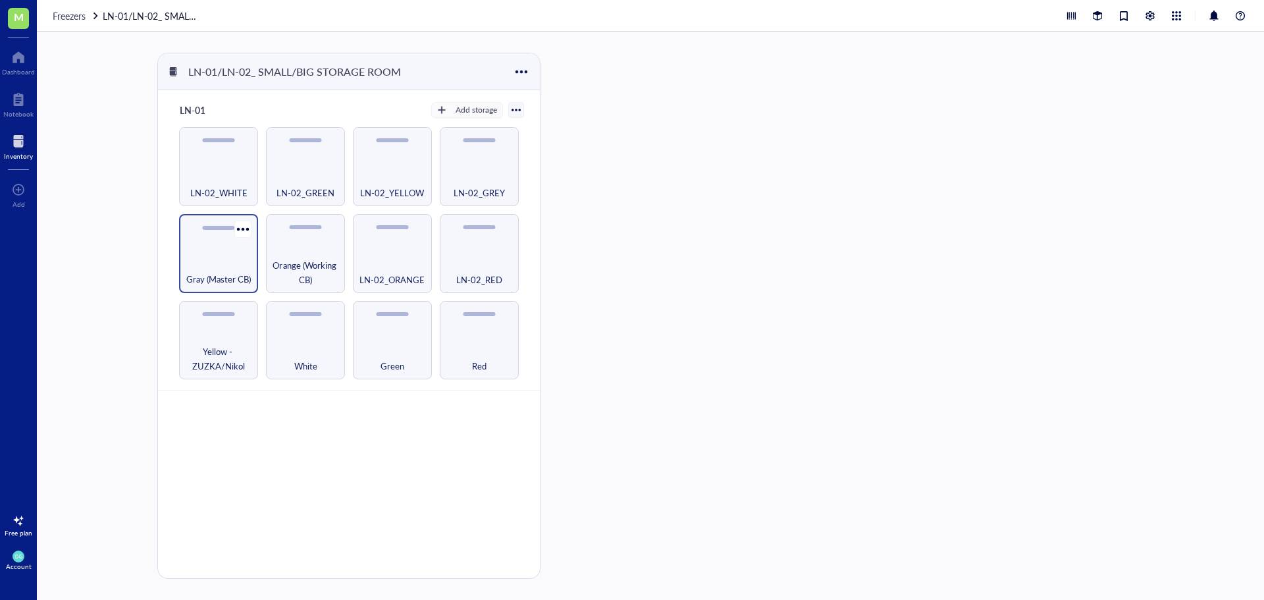
click at [199, 271] on div "Gray (Master CB)" at bounding box center [219, 271] width 66 height 29
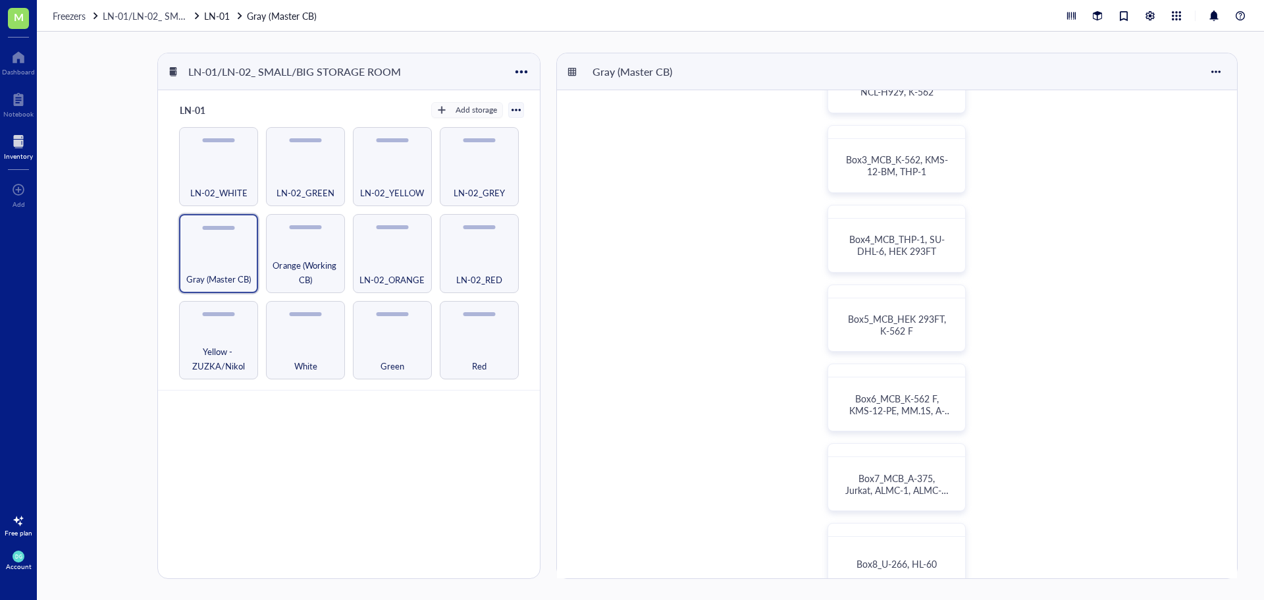
scroll to position [329, 0]
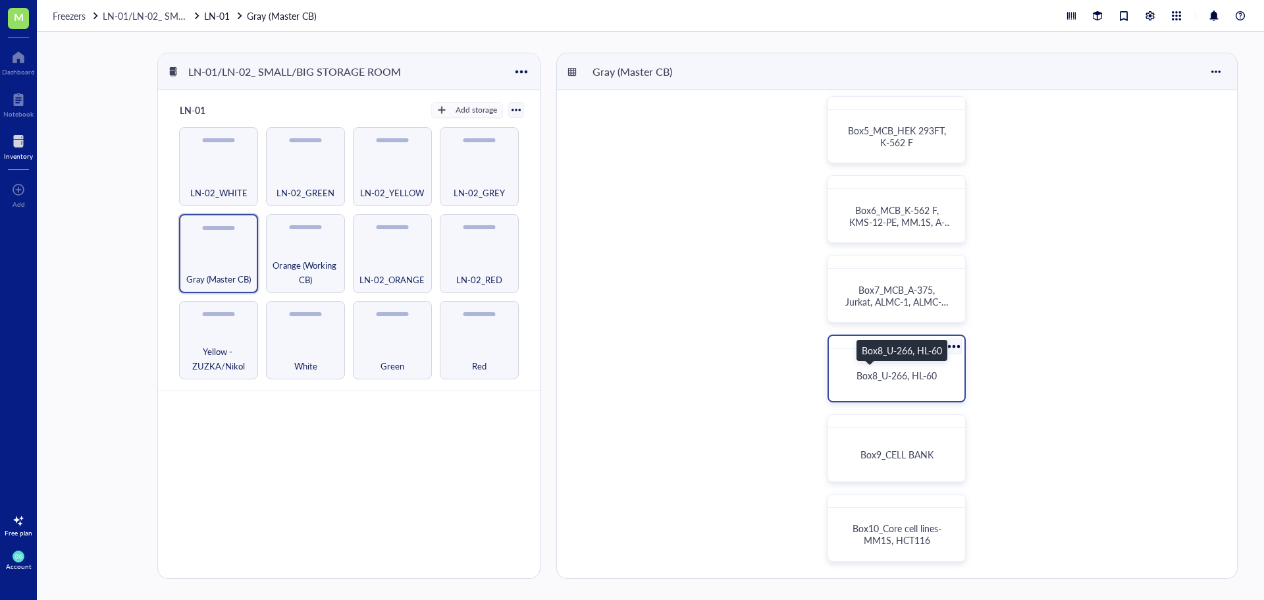
click at [901, 375] on span "Box8_U-266, HL-60" at bounding box center [897, 375] width 80 height 13
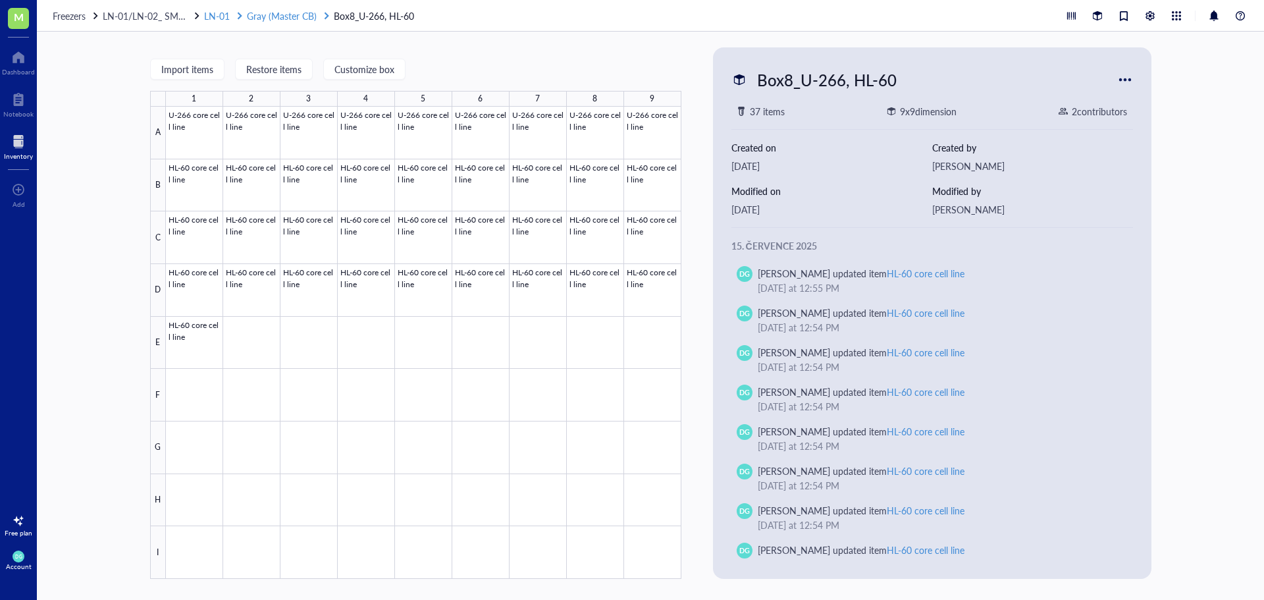
click at [260, 14] on span "Gray (Master CB)" at bounding box center [282, 15] width 70 height 13
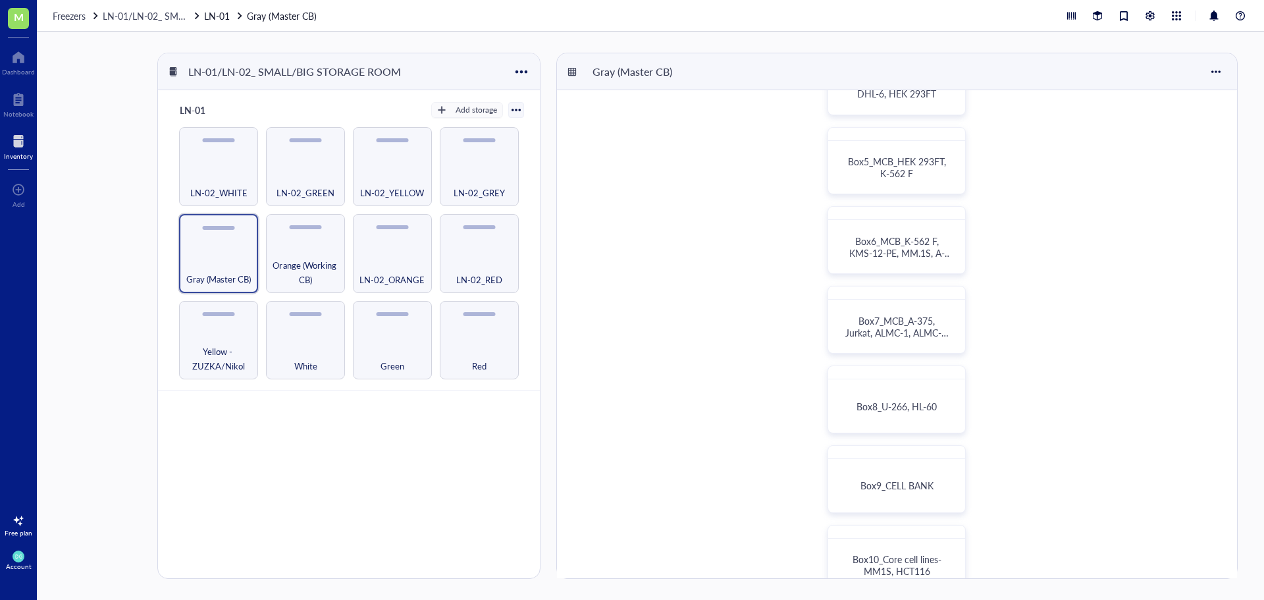
scroll to position [329, 0]
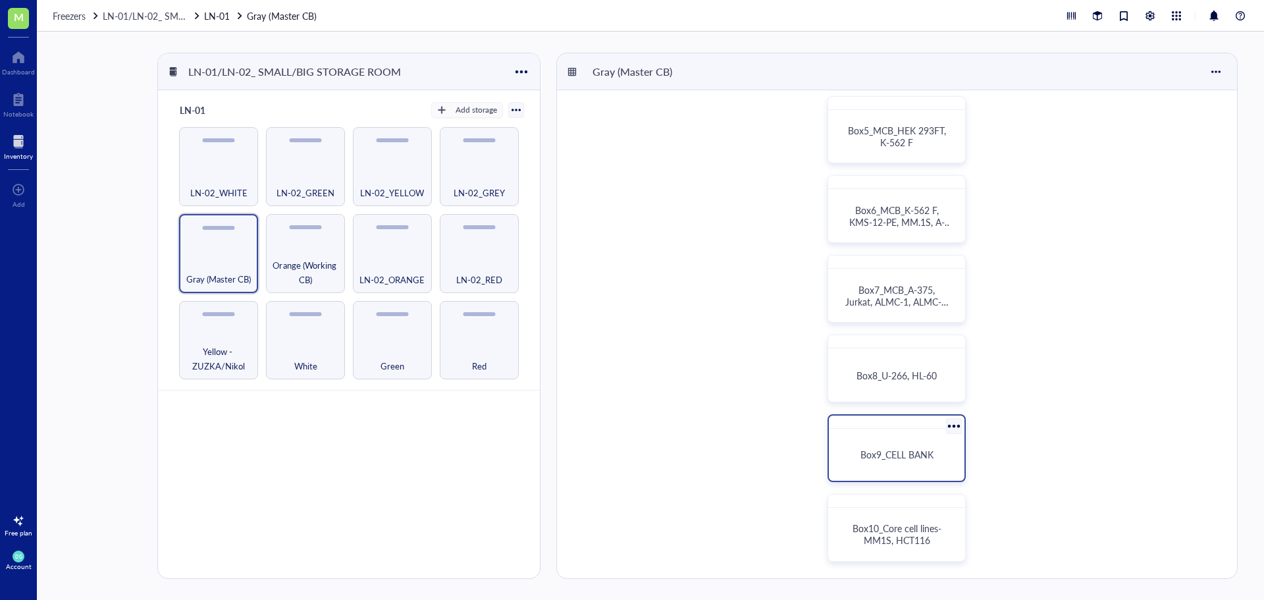
click at [874, 438] on div "Box9_CELL BANK" at bounding box center [896, 454] width 125 height 41
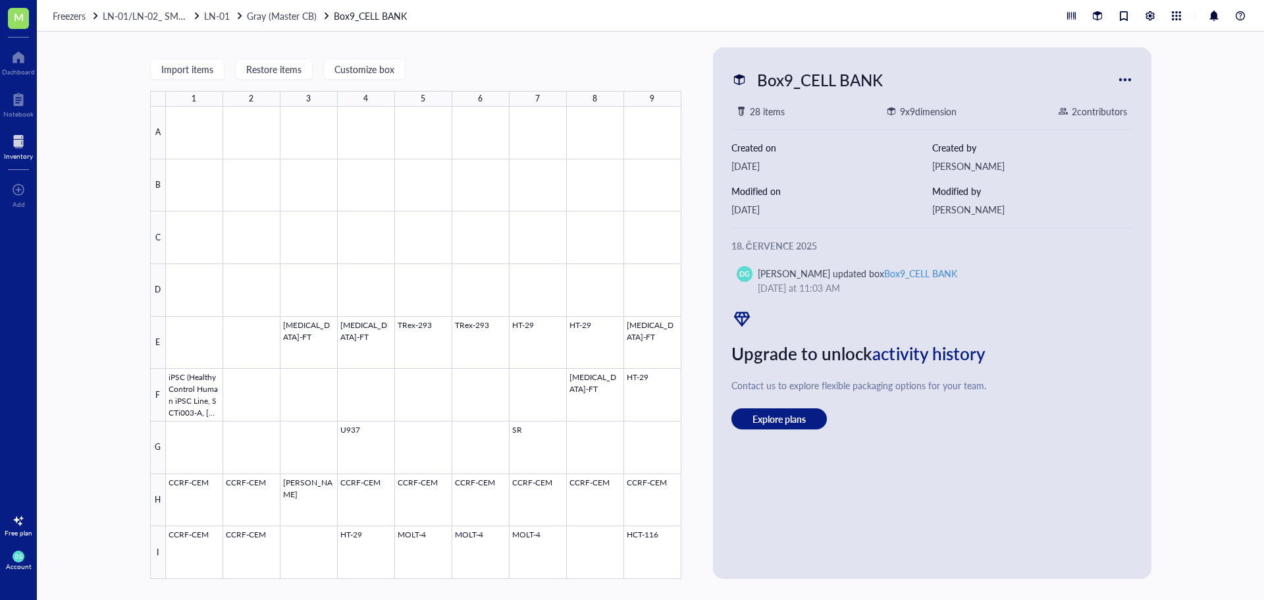
click at [1125, 78] on div at bounding box center [1125, 79] width 21 height 21
click at [1148, 212] on div "Save as PDF" at bounding box center [1167, 213] width 51 height 12
click at [287, 9] on span "Gray (Master CB)" at bounding box center [282, 15] width 70 height 13
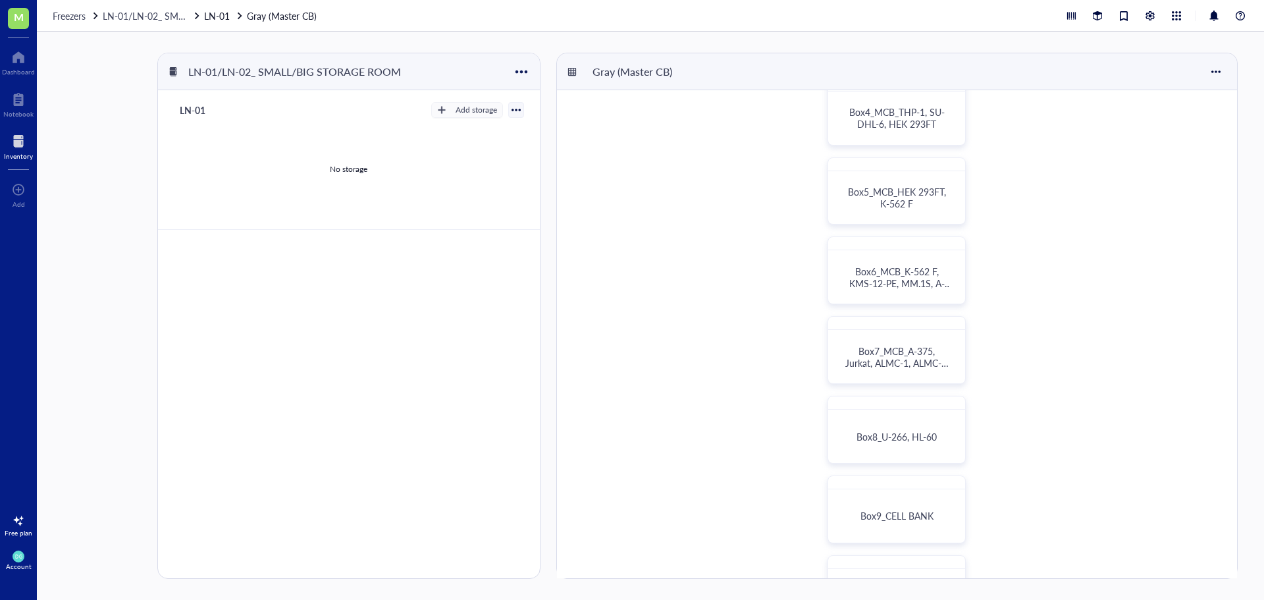
scroll to position [329, 0]
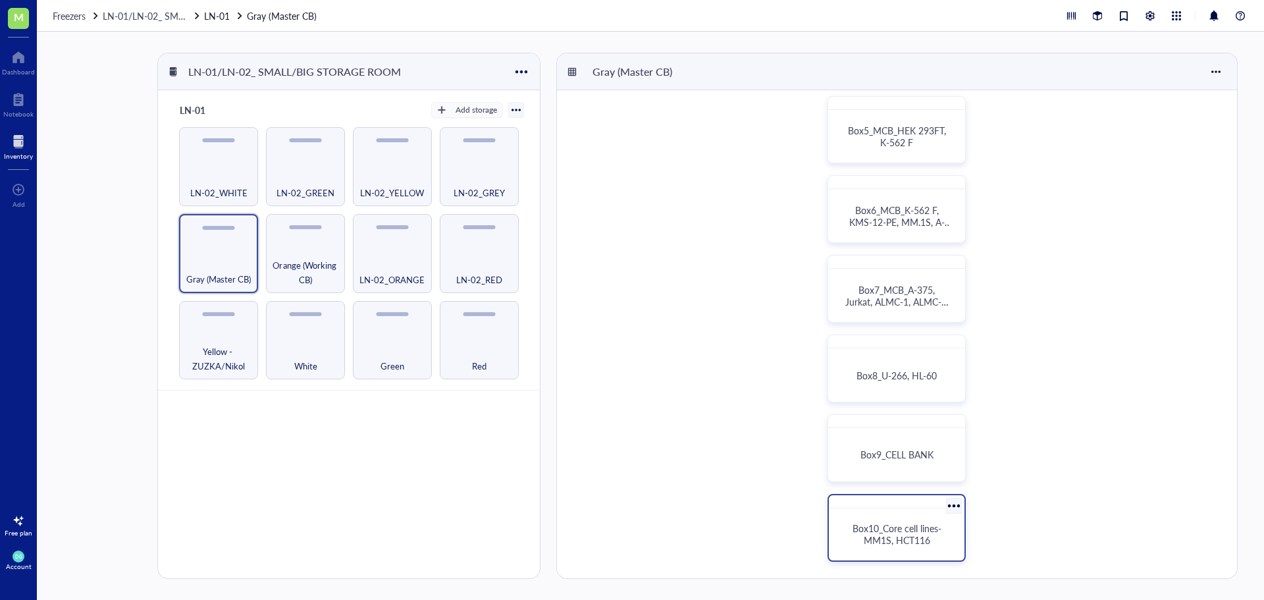
click at [876, 529] on span "Box10_Core cell lines- MM1S, HCT116" at bounding box center [899, 533] width 92 height 25
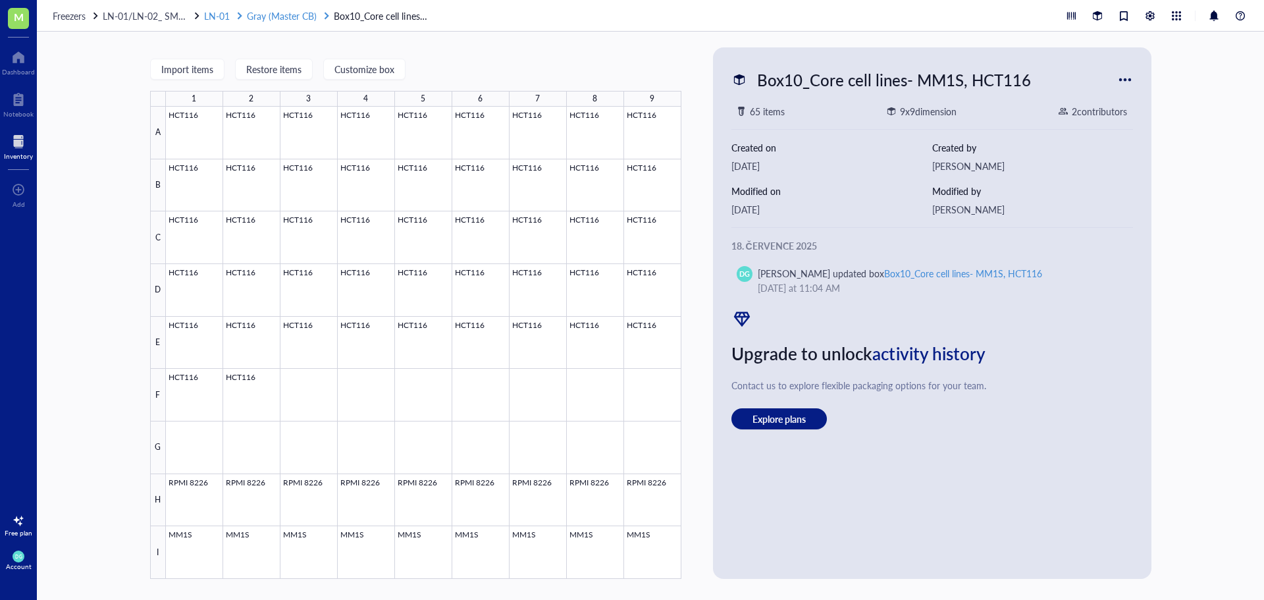
click at [277, 20] on span "Gray (Master CB)" at bounding box center [282, 15] width 70 height 13
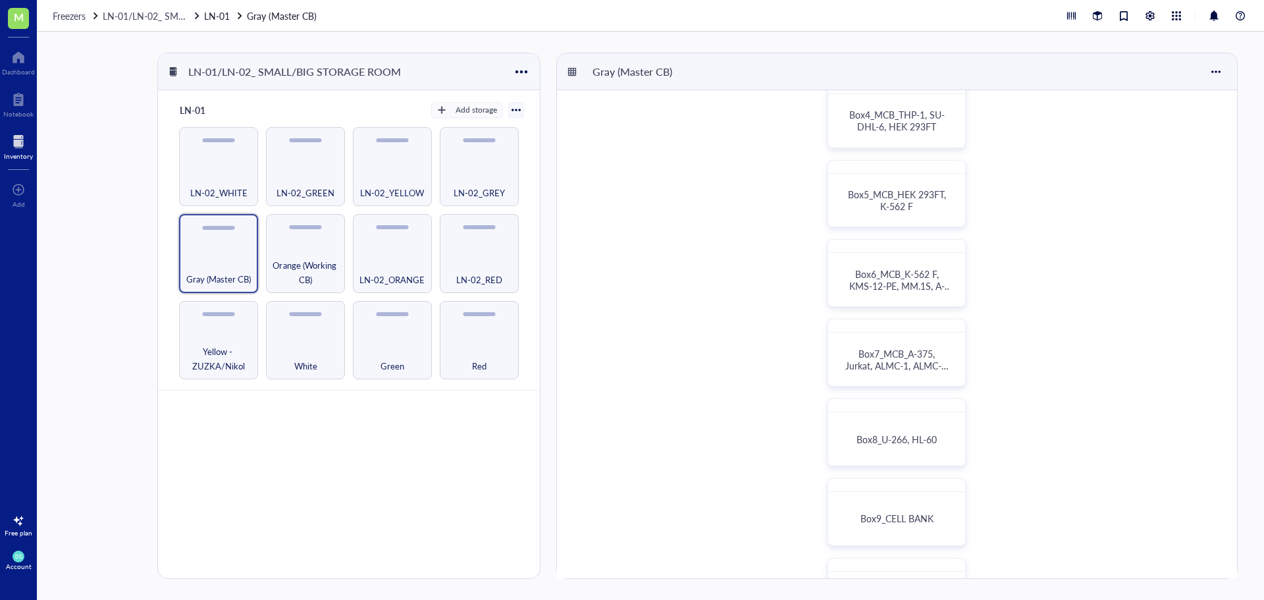
scroll to position [329, 0]
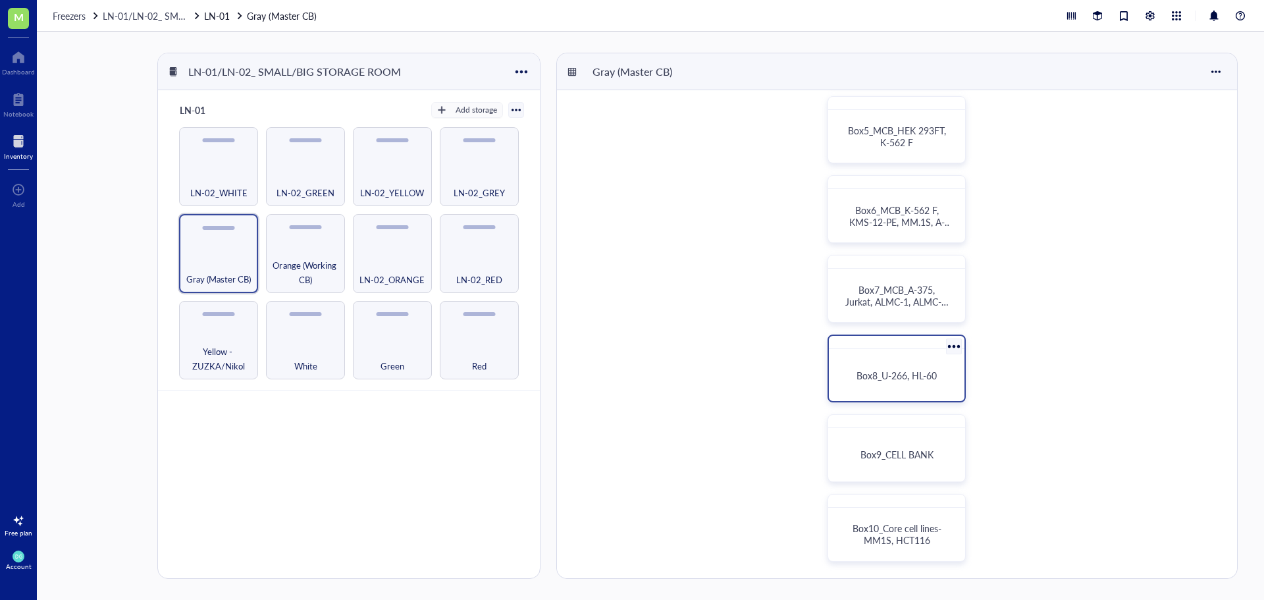
click at [878, 382] on div "Box8_U-266, HL-60" at bounding box center [896, 374] width 125 height 41
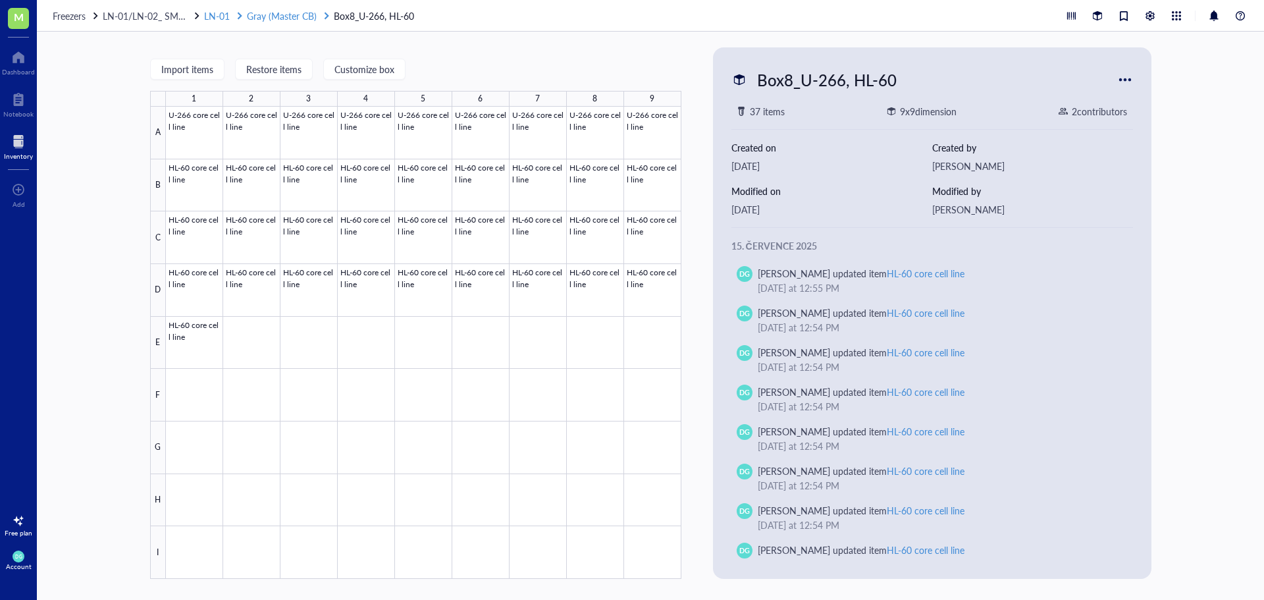
click at [292, 13] on span "Gray (Master CB)" at bounding box center [282, 15] width 70 height 13
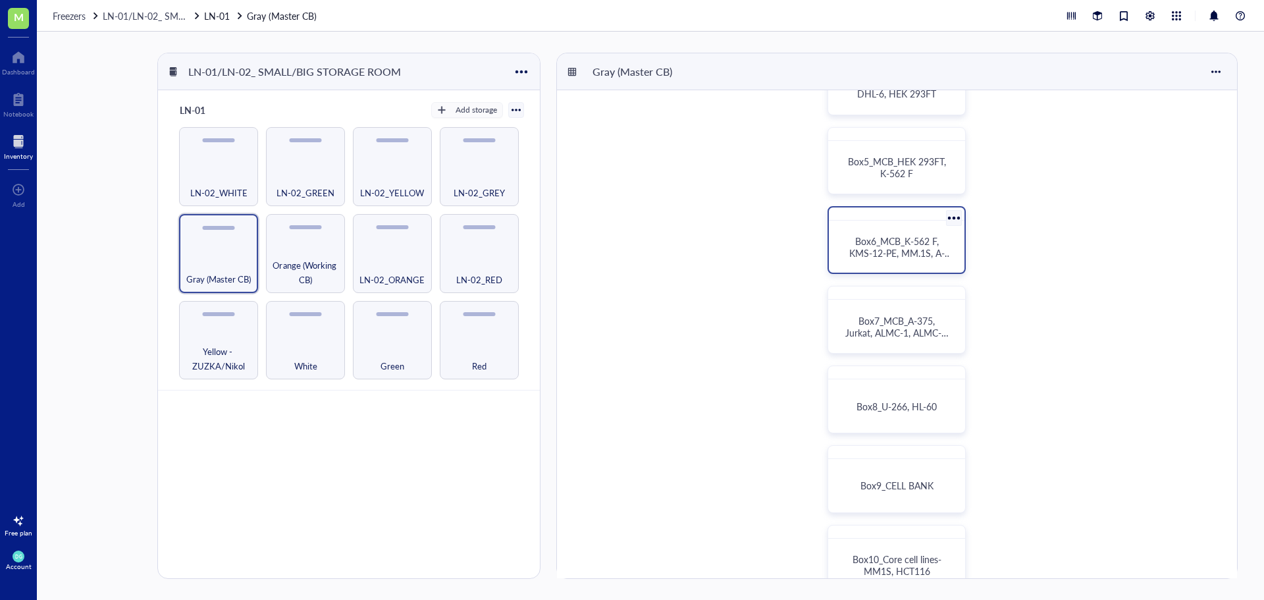
scroll to position [329, 0]
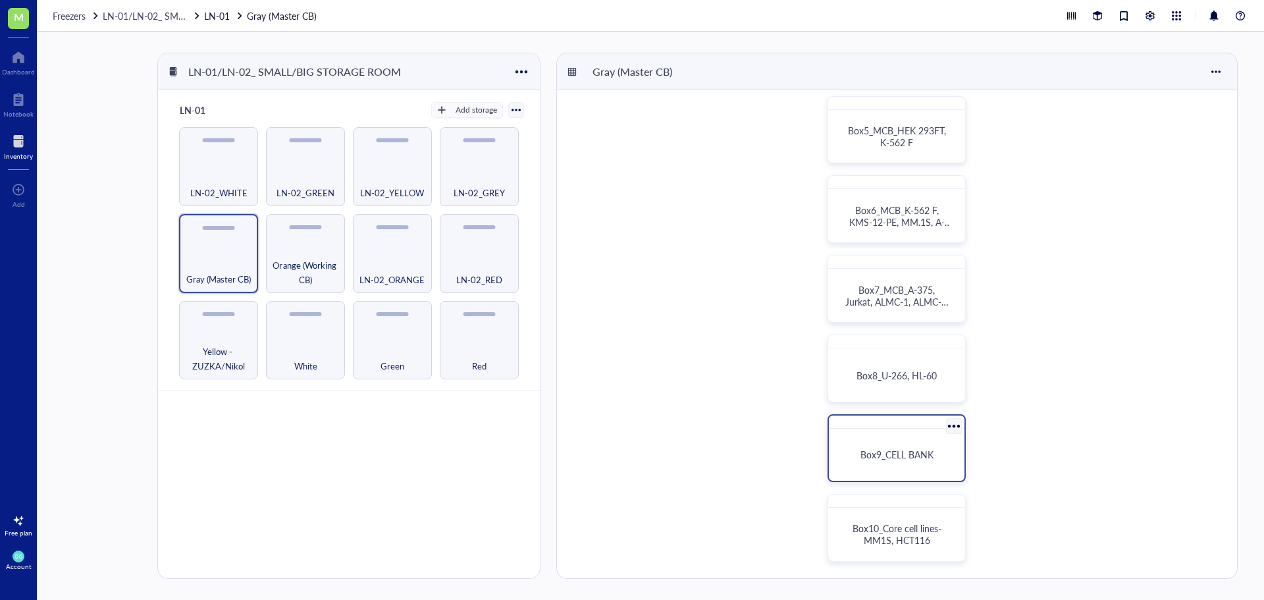
click at [872, 452] on span "Box9_CELL BANK" at bounding box center [897, 454] width 73 height 13
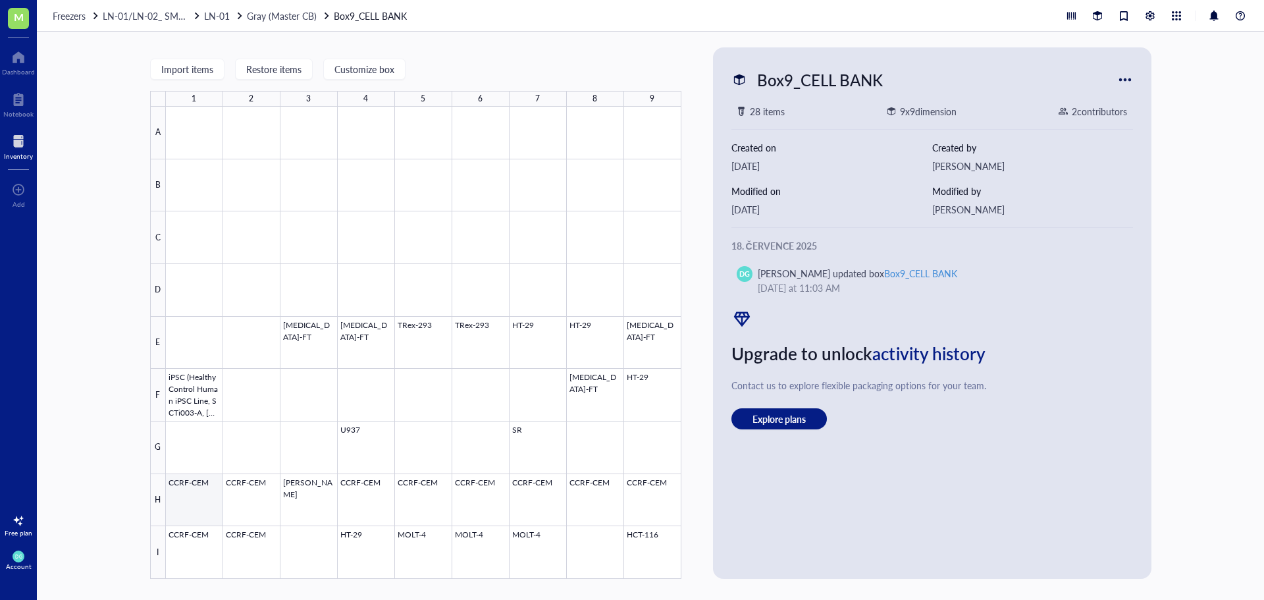
click at [198, 500] on div at bounding box center [424, 343] width 516 height 472
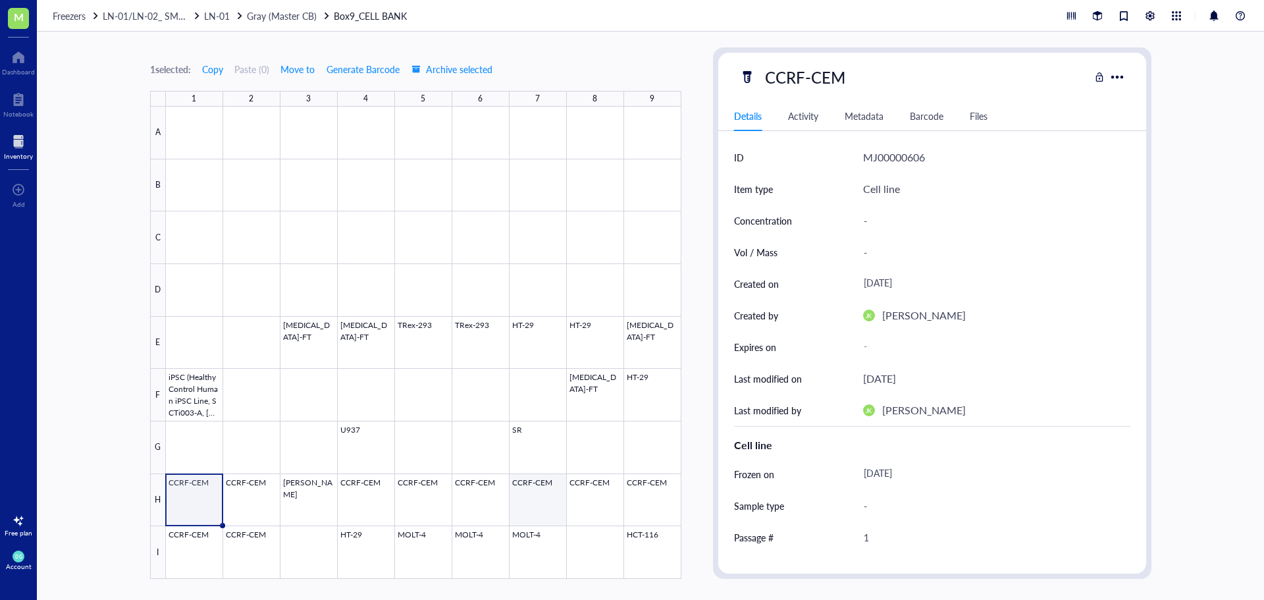
click at [536, 506] on div at bounding box center [424, 343] width 516 height 472
click at [480, 496] on div at bounding box center [424, 343] width 516 height 472
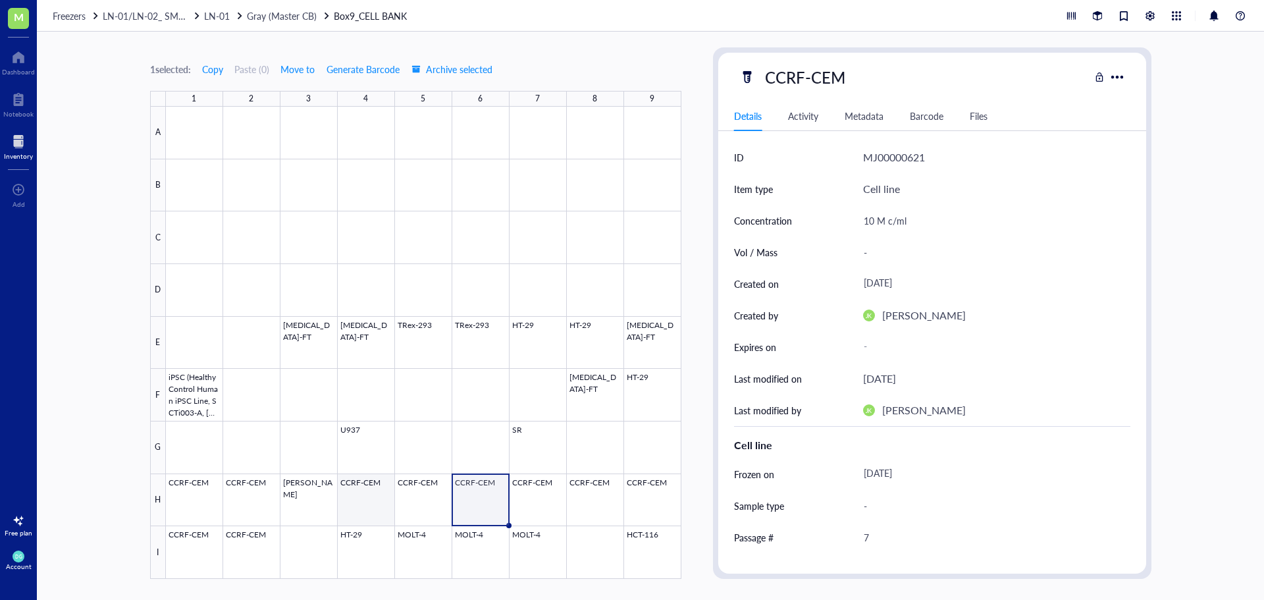
click at [375, 496] on div at bounding box center [424, 343] width 516 height 472
click at [233, 497] on div at bounding box center [424, 343] width 516 height 472
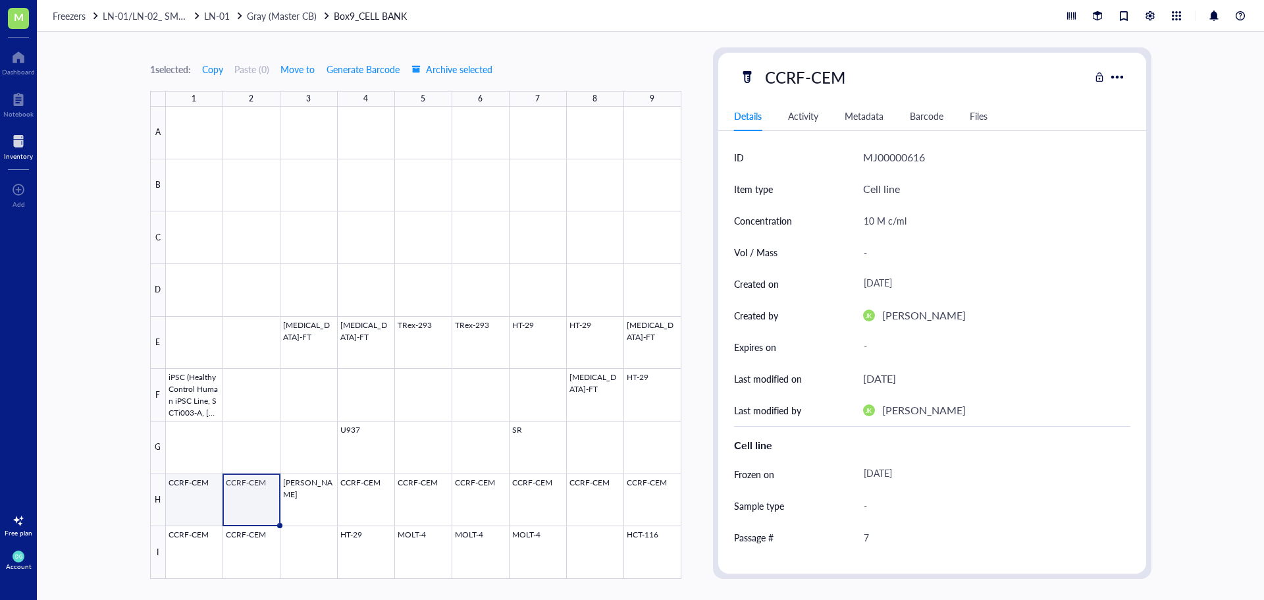
click at [196, 503] on div at bounding box center [424, 343] width 516 height 472
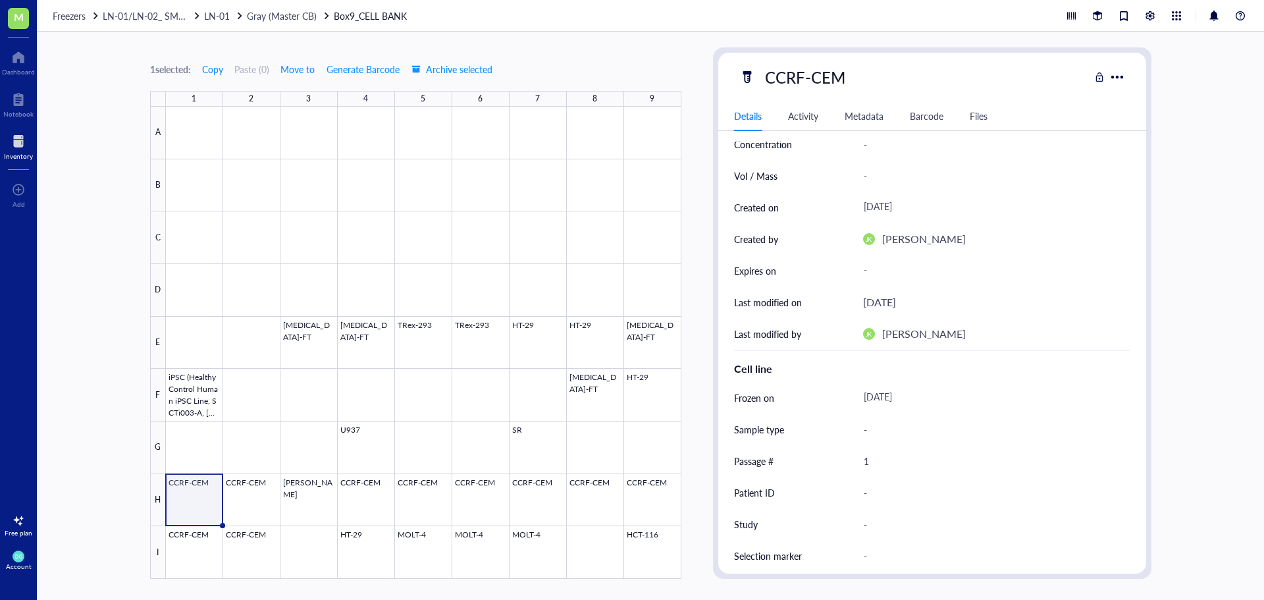
scroll to position [263, 0]
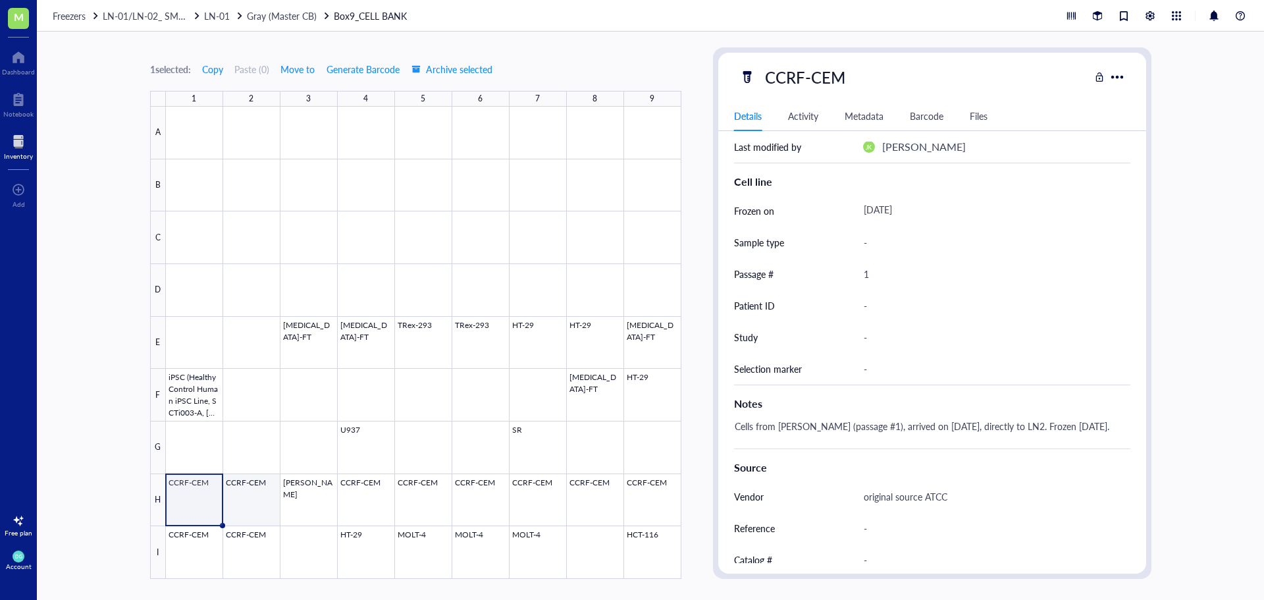
click at [265, 495] on div at bounding box center [424, 343] width 516 height 472
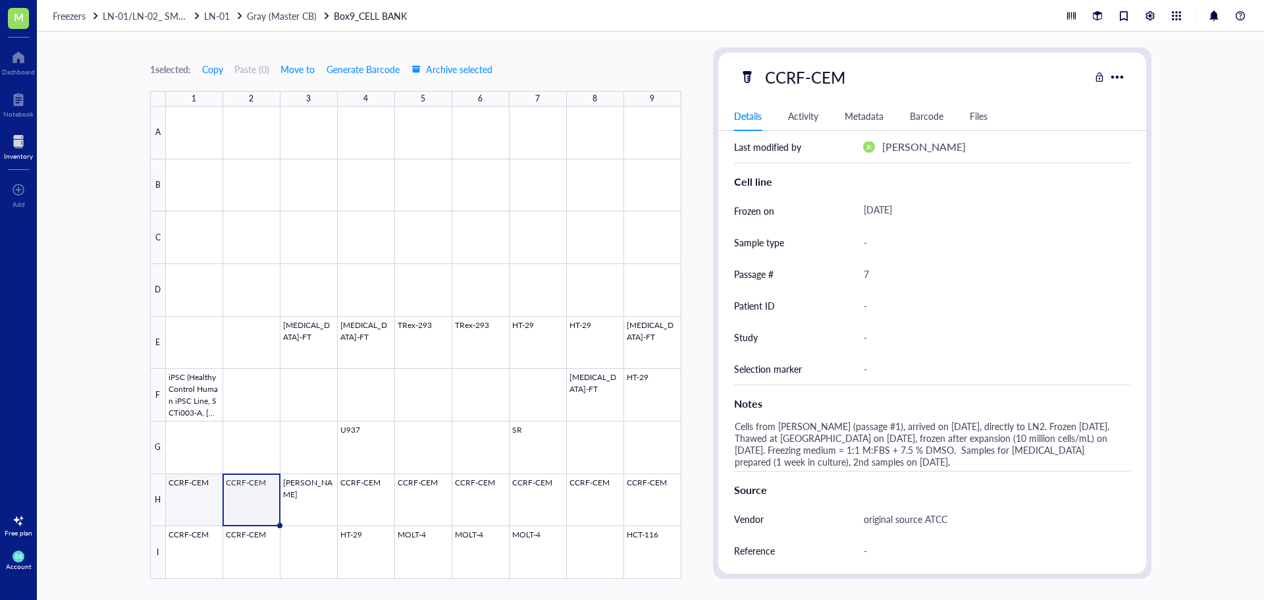
click at [201, 499] on div at bounding box center [424, 343] width 516 height 472
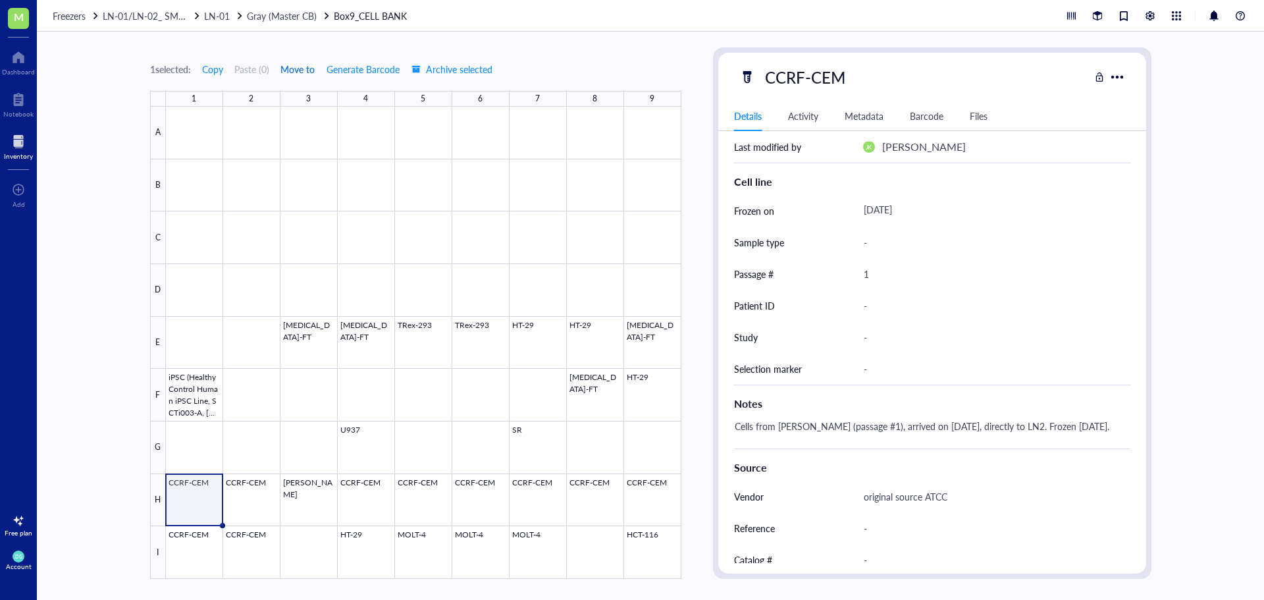
click at [302, 66] on span "Move to" at bounding box center [297, 69] width 34 height 11
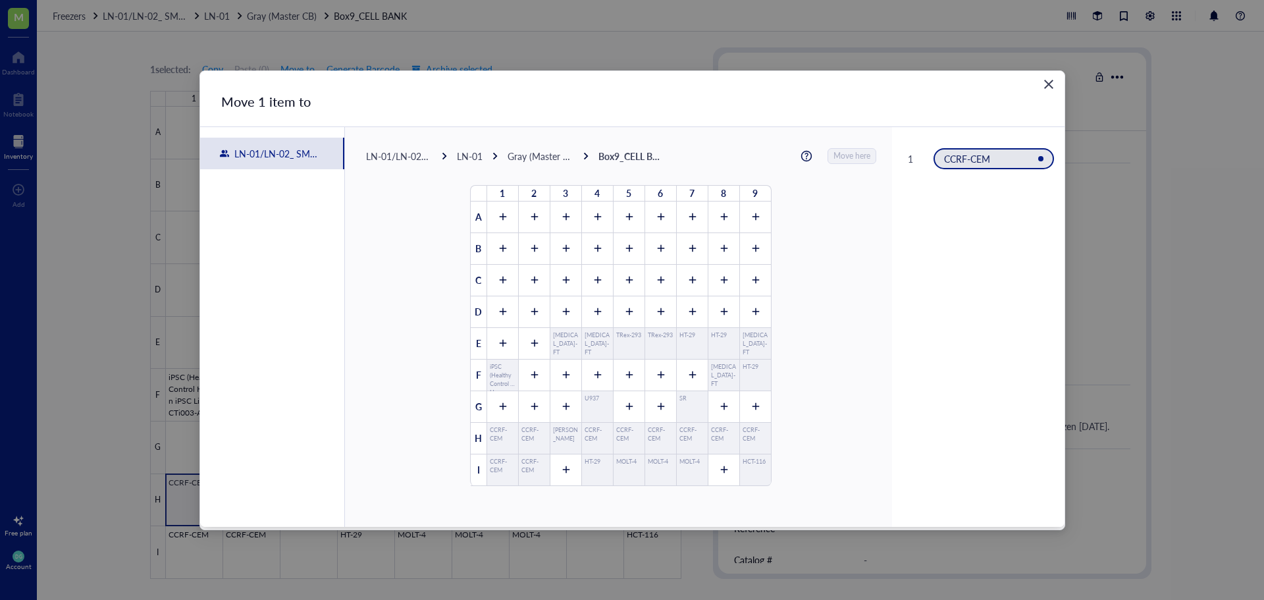
click at [514, 157] on div "Gray (Master CB)" at bounding box center [541, 156] width 66 height 12
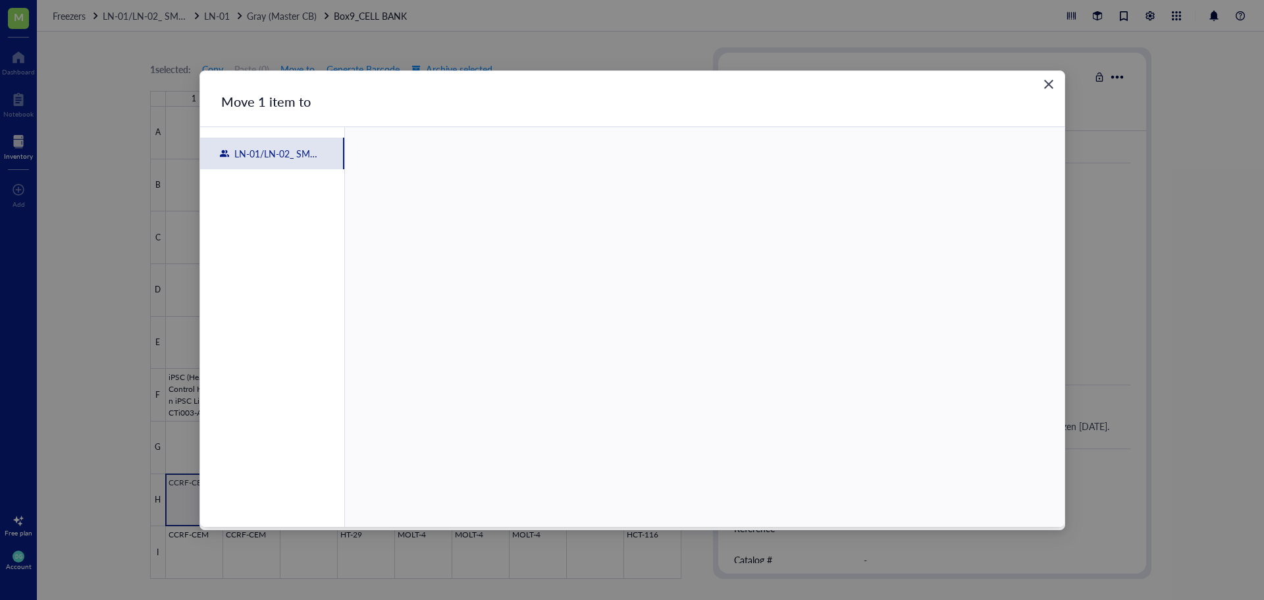
click at [1050, 85] on icon "Close" at bounding box center [1048, 84] width 9 height 9
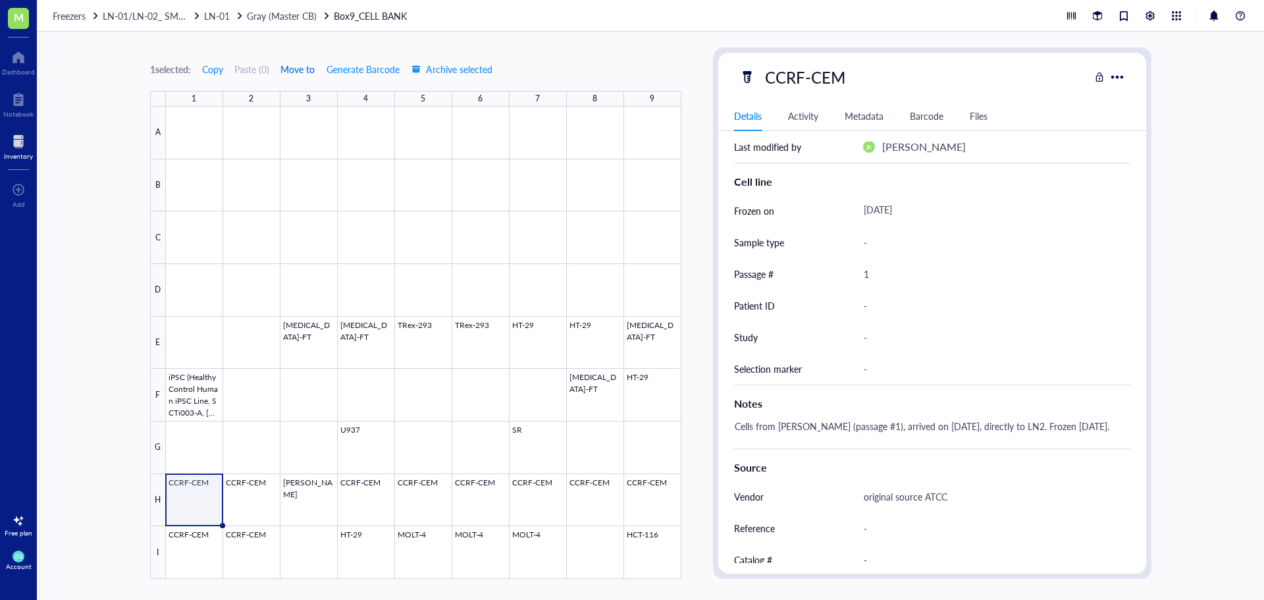
click at [295, 67] on span "Move to" at bounding box center [297, 69] width 34 height 11
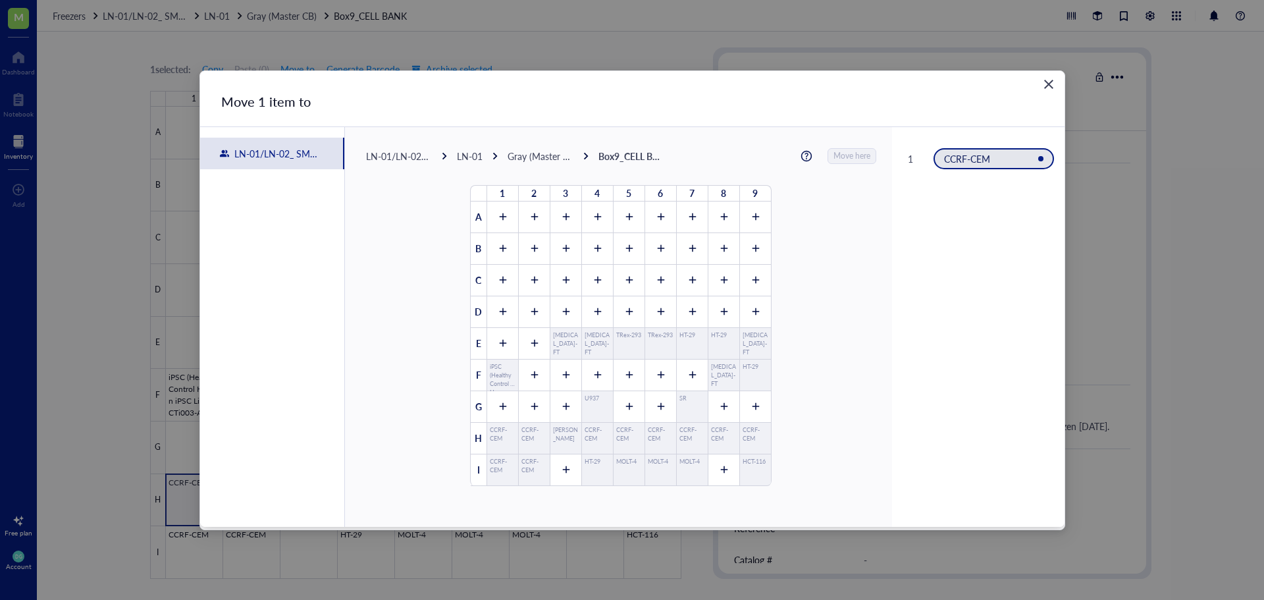
click at [521, 157] on div "Gray (Master CB)" at bounding box center [541, 156] width 66 height 12
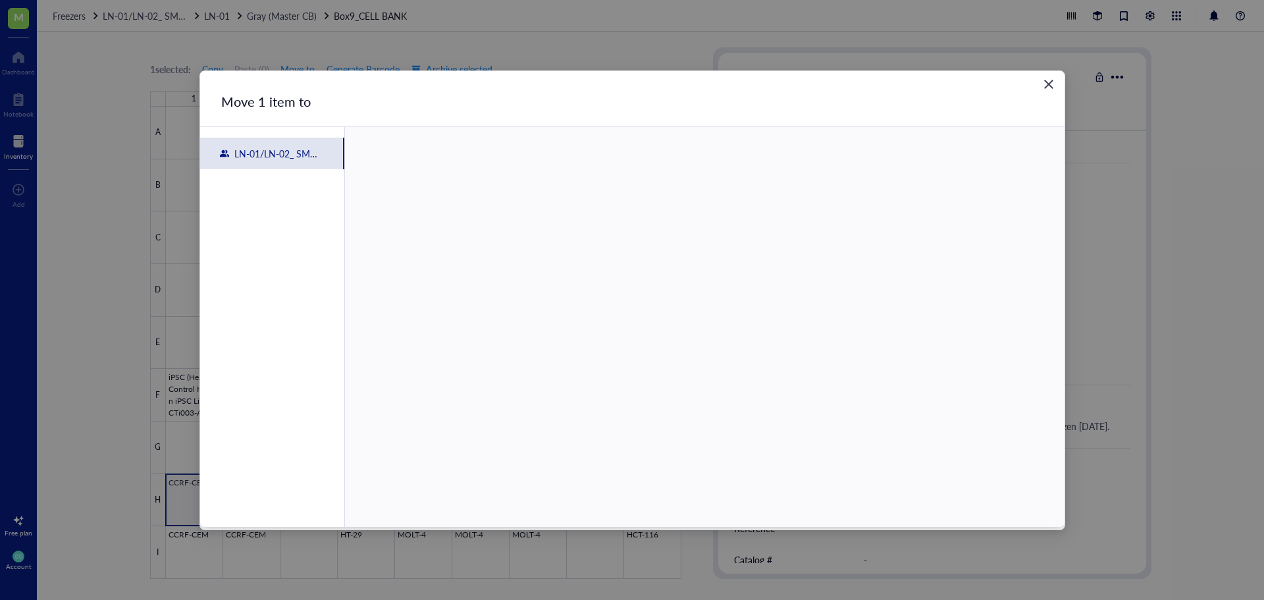
click at [1050, 84] on icon "Close" at bounding box center [1048, 84] width 9 height 9
